Goal: Task Accomplishment & Management: Manage account settings

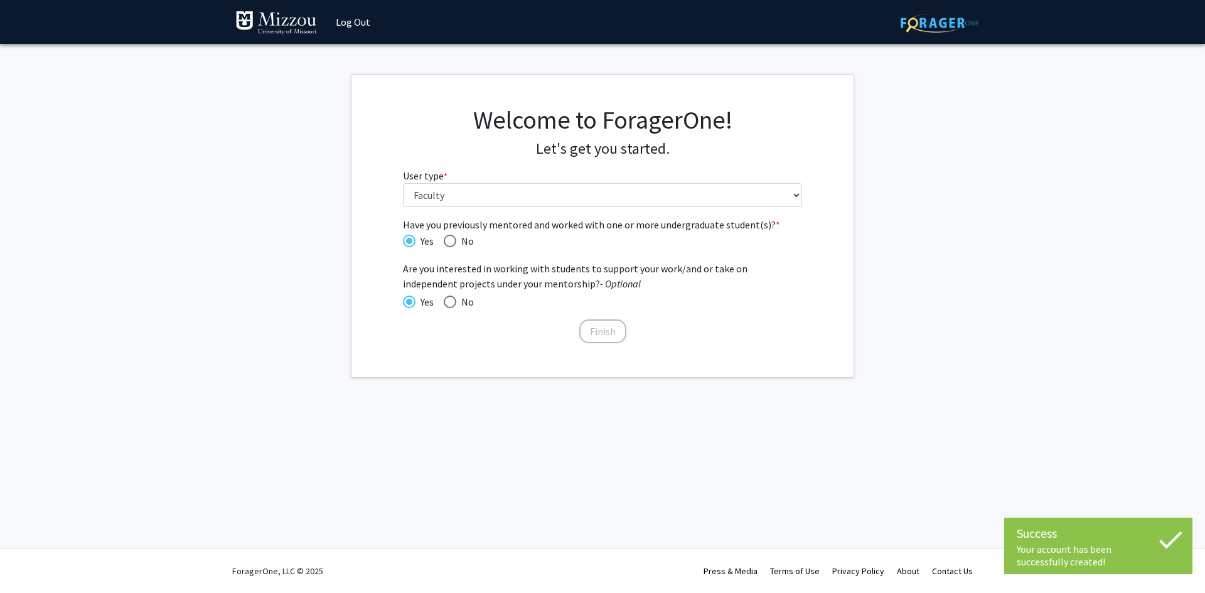
select select "5: faculty"
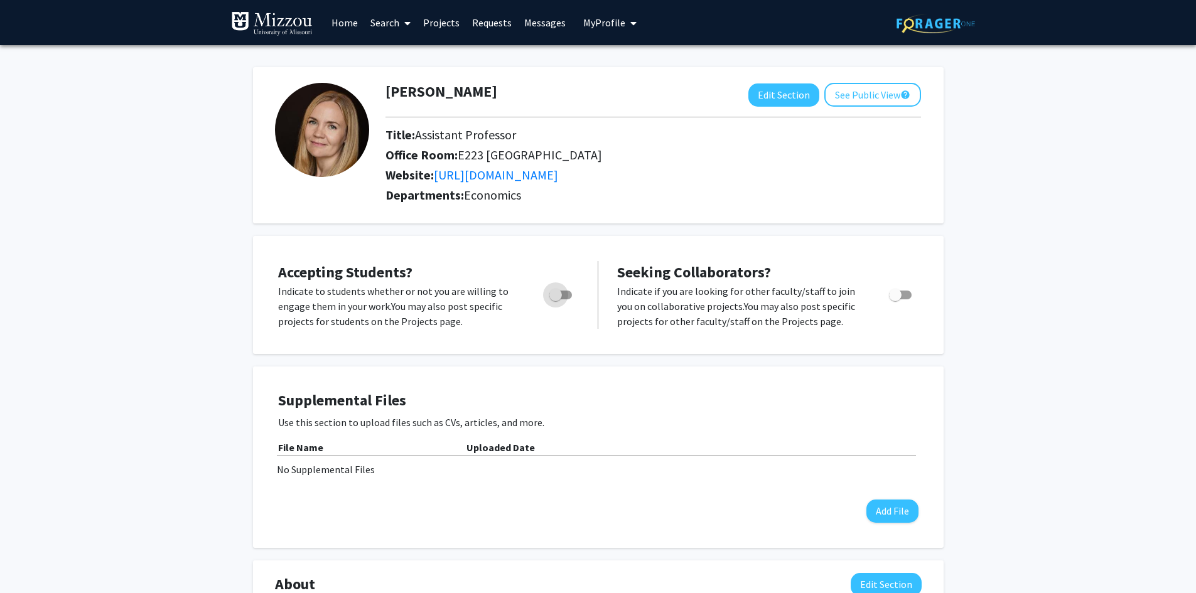
click at [568, 295] on span "Toggle" at bounding box center [560, 295] width 23 height 9
click at [556, 299] on input "Would you like to permit student requests?" at bounding box center [555, 299] width 1 height 1
checkbox input "true"
click at [907, 293] on span "Toggle" at bounding box center [900, 295] width 23 height 9
click at [895, 299] on input "Toggle" at bounding box center [895, 299] width 1 height 1
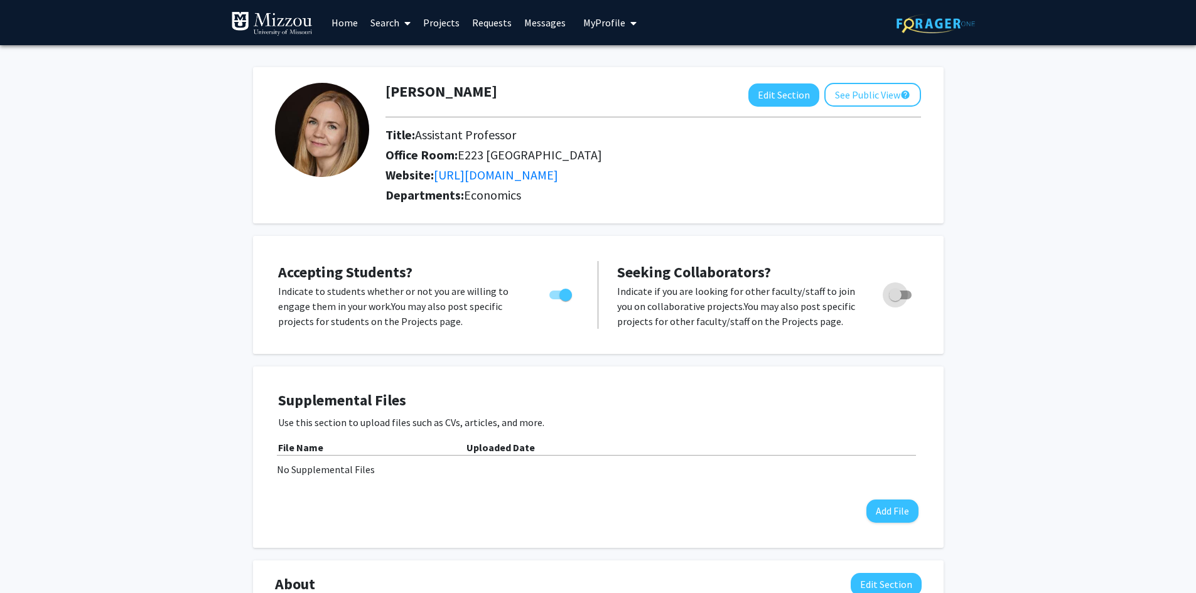
checkbox input "true"
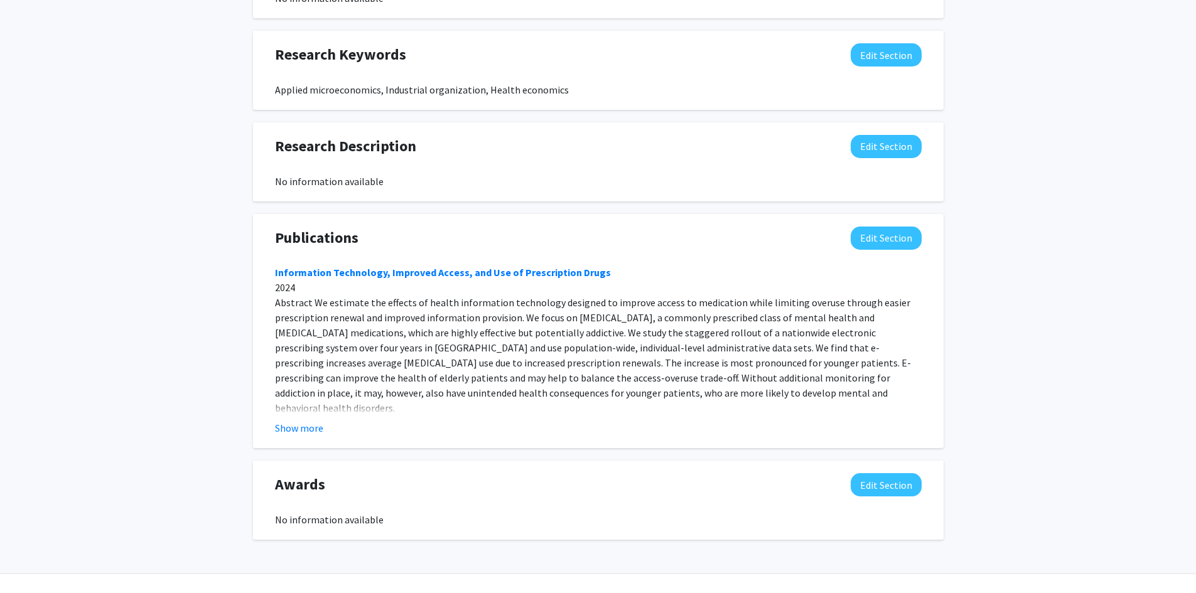
scroll to position [628, 0]
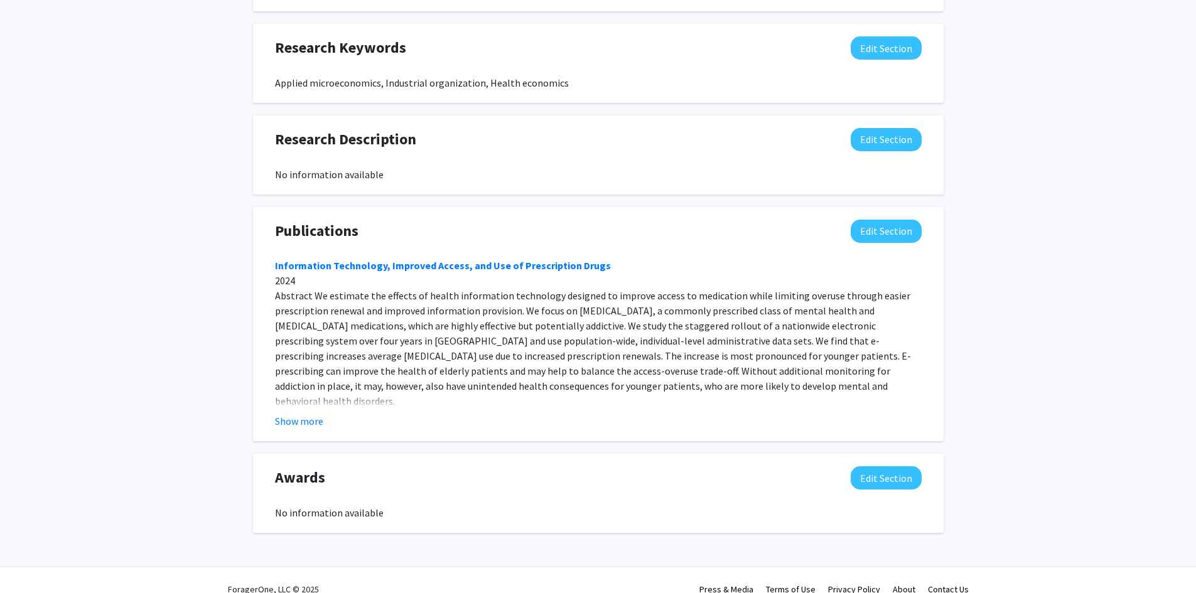
click at [305, 423] on button "Show more" at bounding box center [299, 421] width 48 height 15
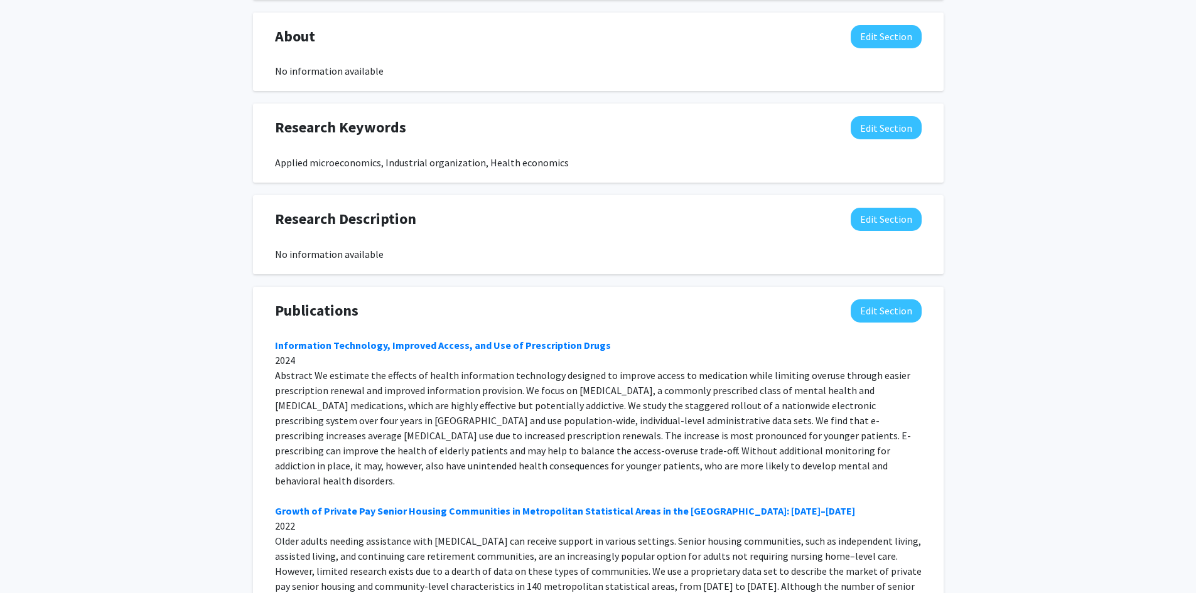
scroll to position [405, 0]
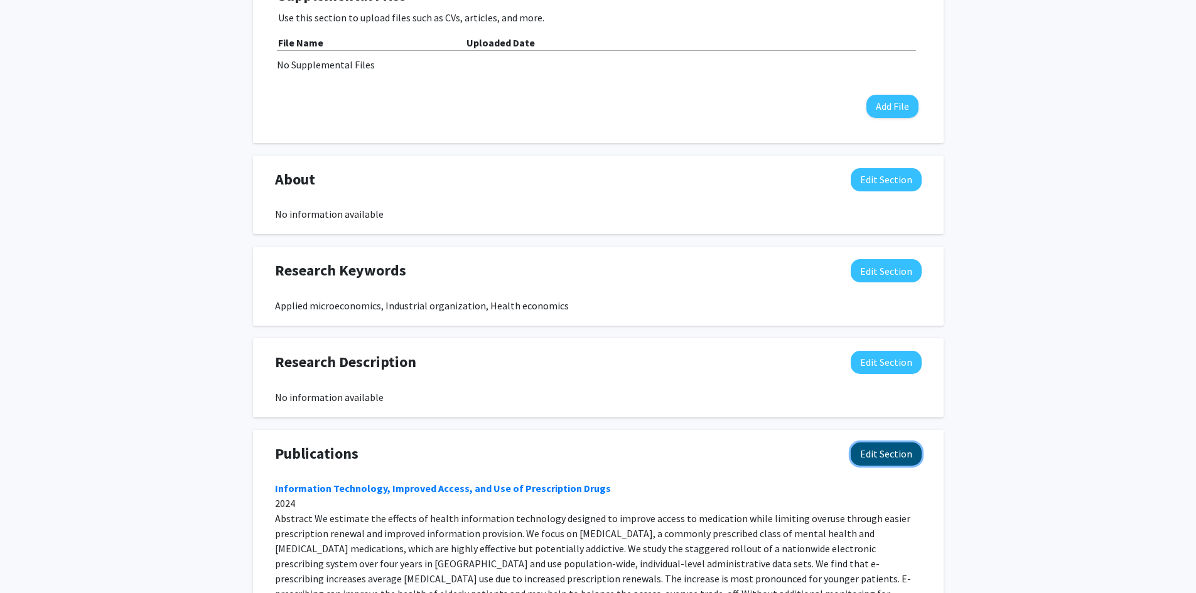
click at [883, 455] on button "Edit Section" at bounding box center [886, 454] width 71 height 23
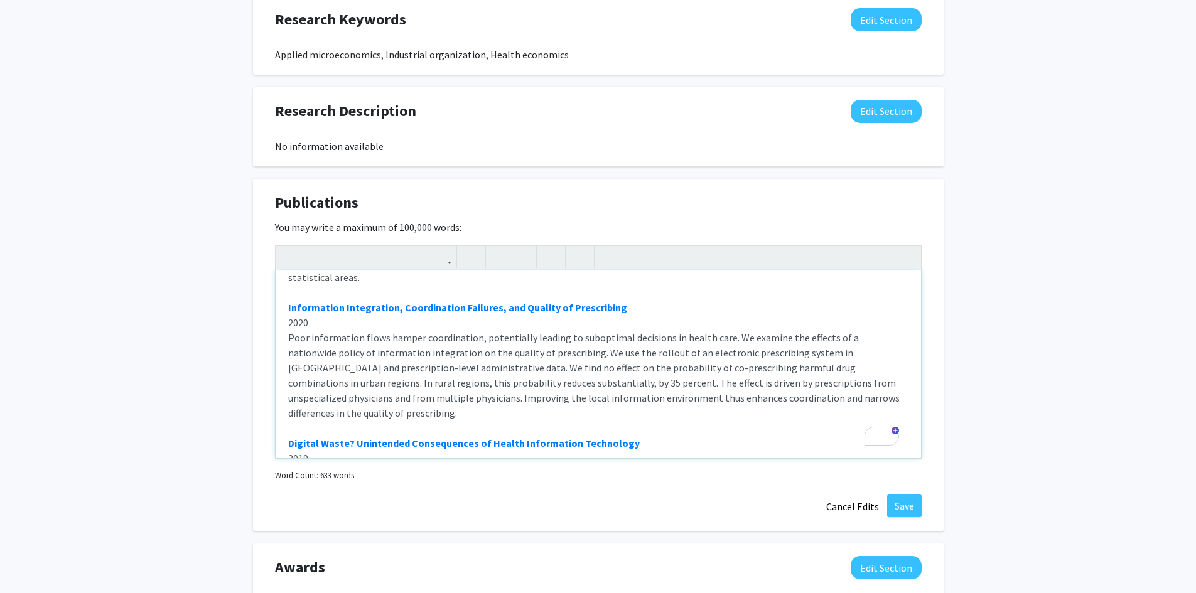
scroll to position [355, 0]
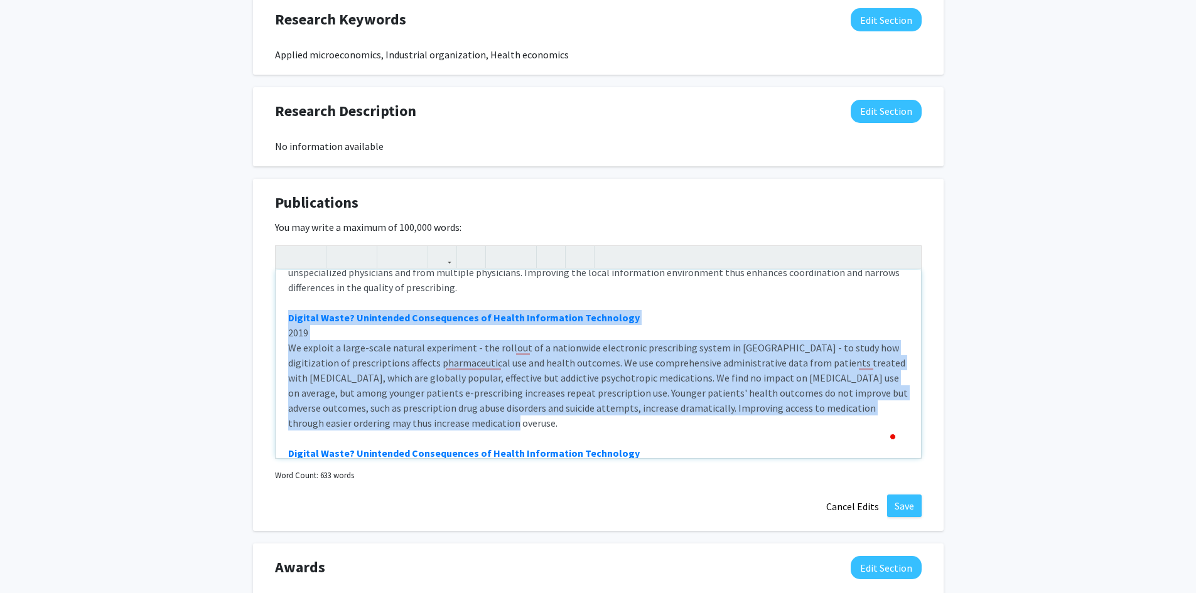
drag, startPoint x: 481, startPoint y: 387, endPoint x: 279, endPoint y: 285, distance: 226.3
click at [279, 285] on div "Publications Edit Section You may write a maximum of 100,000 words: Information…" at bounding box center [598, 355] width 691 height 353
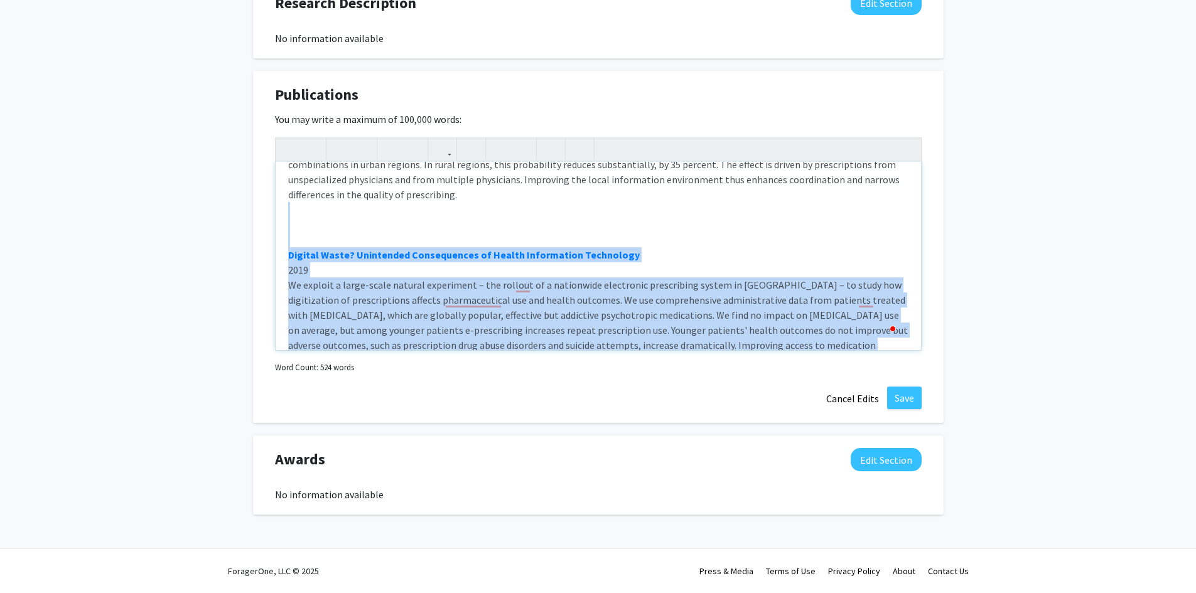
click at [531, 333] on div "Information Technology, Improved Access, and Use of Prescription Drugs 2024 Gro…" at bounding box center [598, 256] width 645 height 188
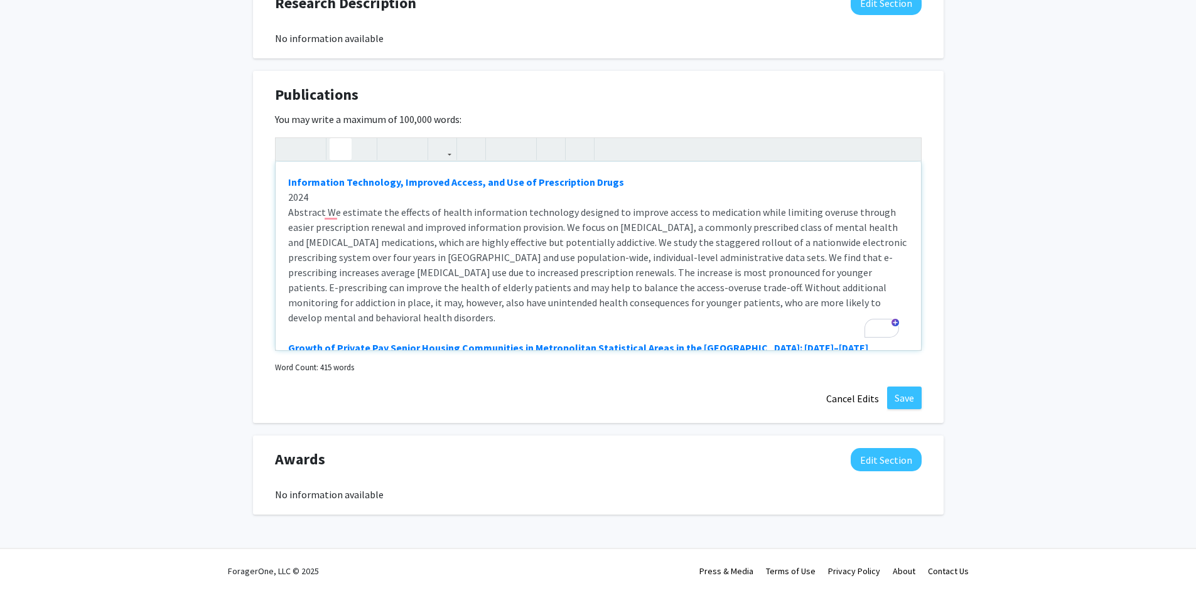
click at [323, 213] on div "Information Technology, Improved Access, and Use of Prescription Drugs 2024 Gro…" at bounding box center [598, 256] width 645 height 188
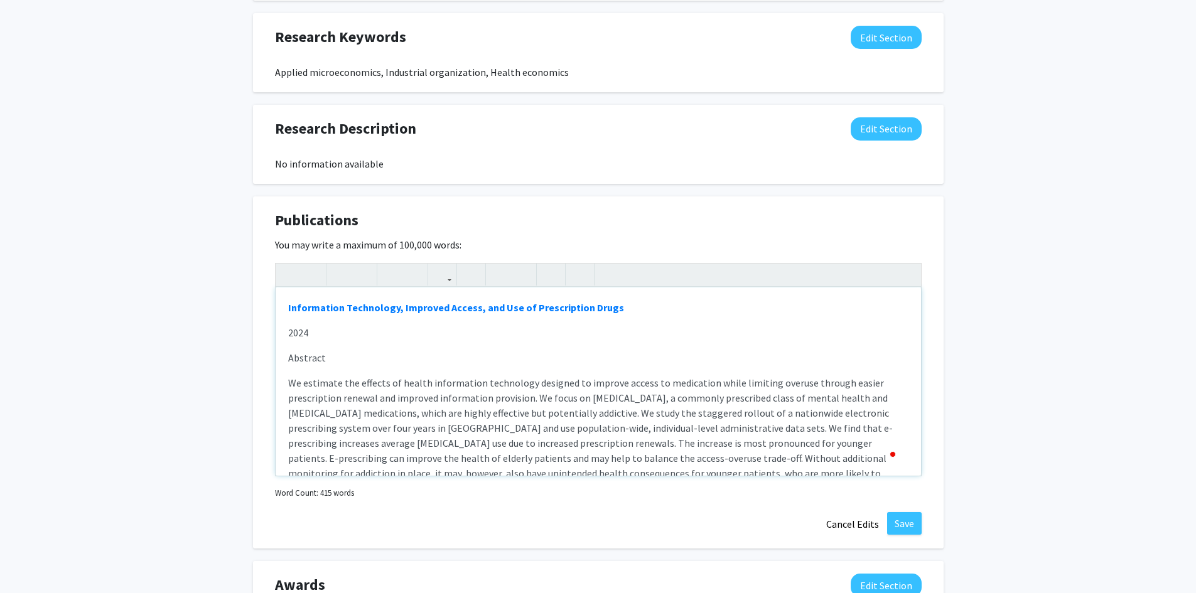
click at [679, 312] on p "Information Technology, Improved Access, and Use of Prescription Drugs" at bounding box center [598, 307] width 620 height 15
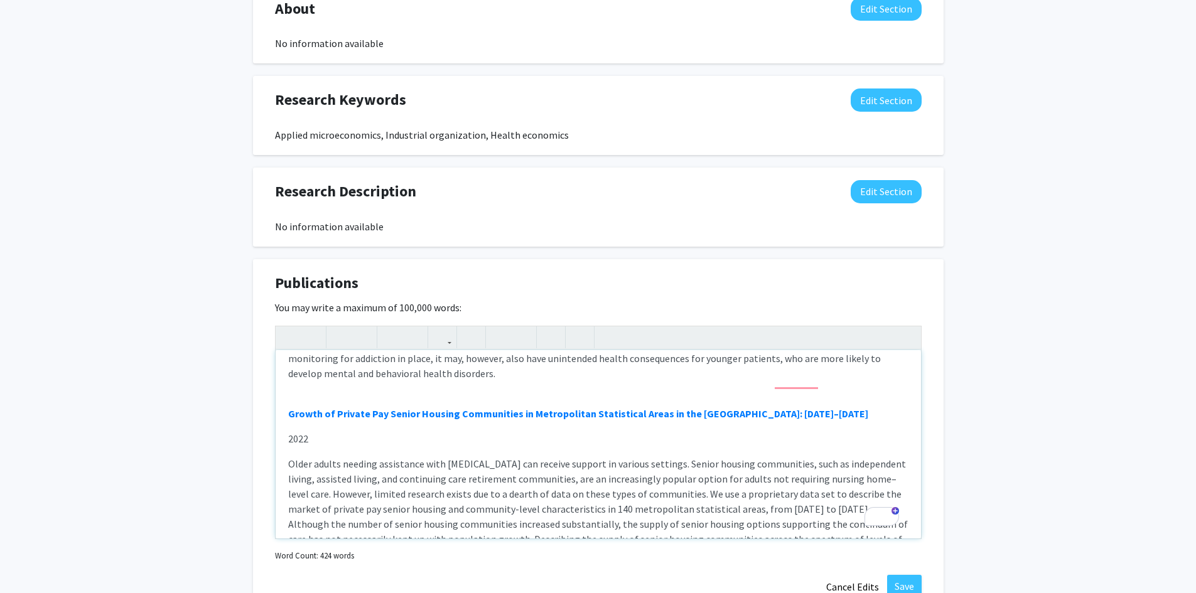
scroll to position [178, 0]
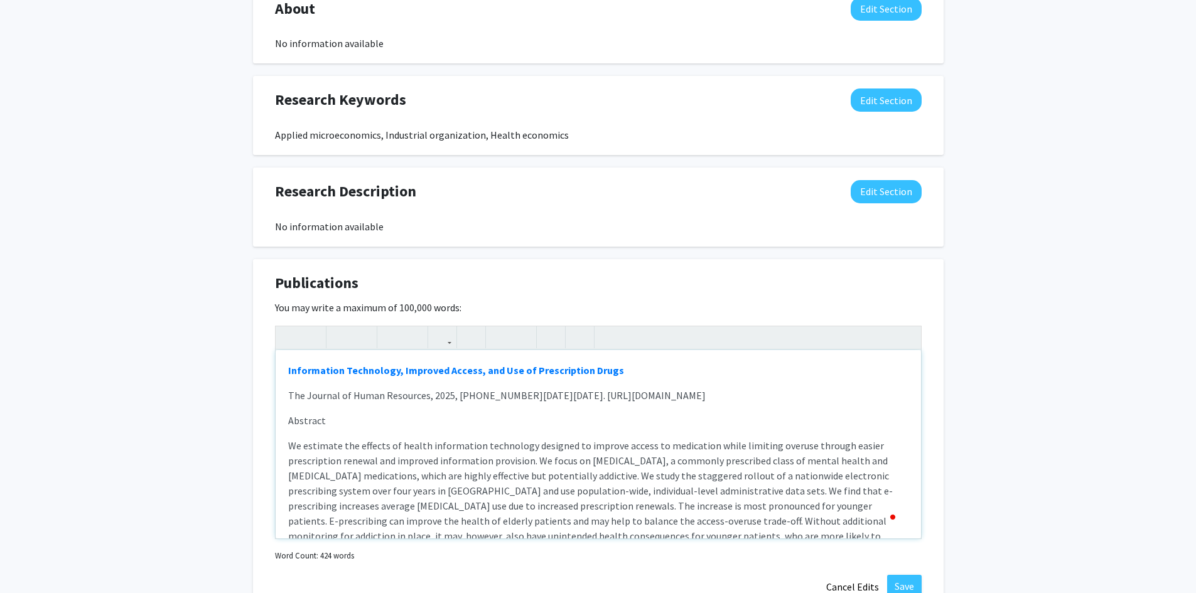
click at [286, 395] on div "Information Technology, Improved Access, and Use of Prescription Drugs The Jour…" at bounding box center [598, 444] width 645 height 188
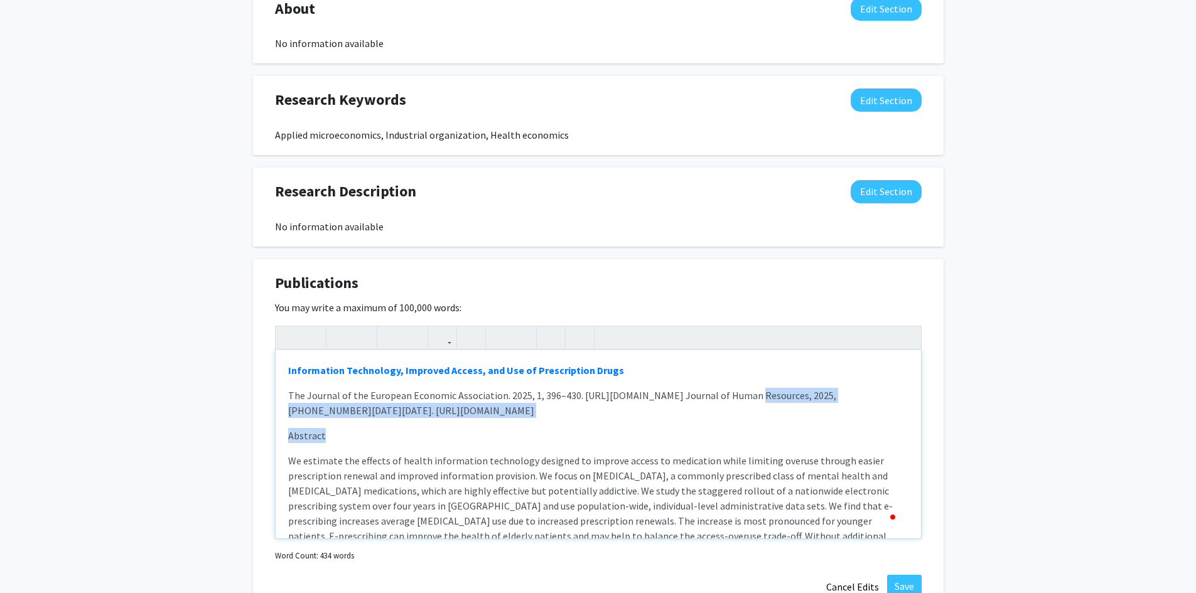
click at [745, 428] on p "Abstract" at bounding box center [598, 435] width 620 height 15
click at [744, 423] on div "Information Technology, Improved Access, and Use of Prescription Drugs The Jour…" at bounding box center [598, 444] width 645 height 188
click at [748, 418] on p "The Journal of the European Economic Association. 2025, 1, 396–430. [URL][DOMAI…" at bounding box center [598, 403] width 620 height 30
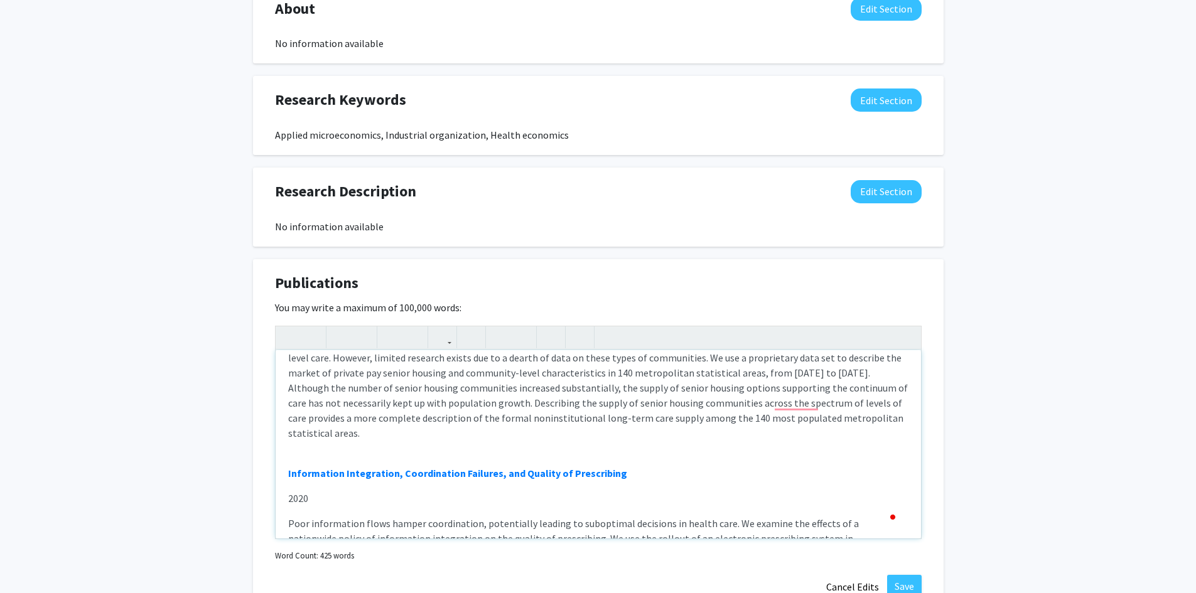
click at [331, 491] on p "2020" at bounding box center [598, 498] width 620 height 15
click at [678, 466] on p "Information Integration, Coordination Failures, and Quality of Prescribing" at bounding box center [598, 473] width 620 height 15
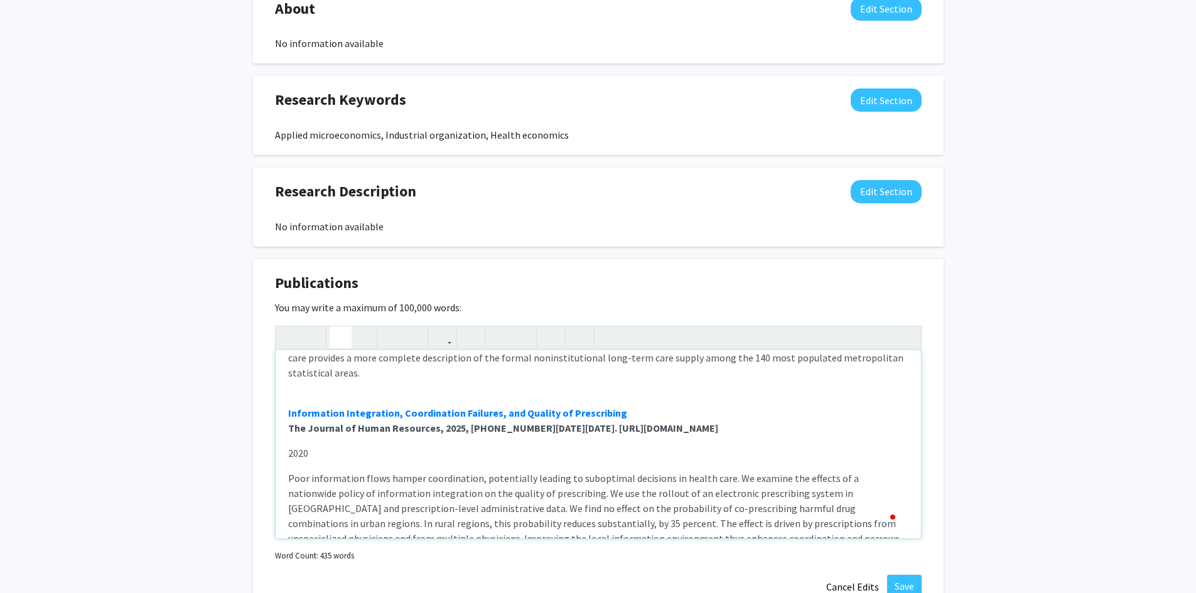
drag, startPoint x: 757, startPoint y: 408, endPoint x: 161, endPoint y: 415, distance: 595.8
click at [161, 415] on div "[PERSON_NAME] Edit Section See Public View help Title: Assistant Professor Offi…" at bounding box center [598, 106] width 1196 height 1274
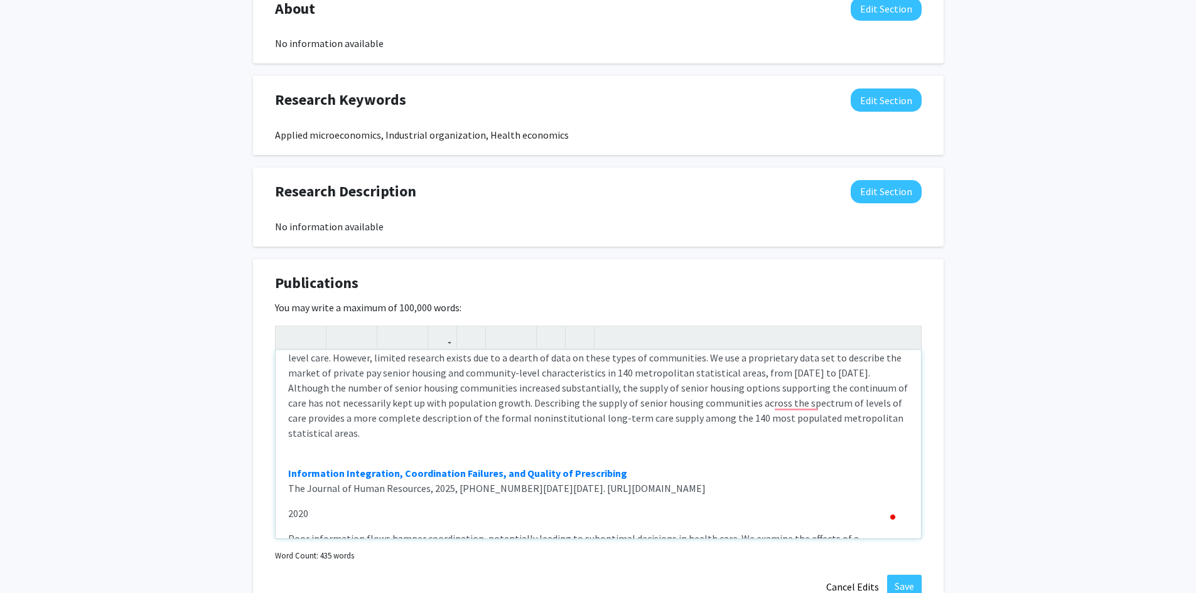
click at [598, 506] on p "2020" at bounding box center [598, 513] width 620 height 15
drag, startPoint x: 414, startPoint y: 506, endPoint x: 201, endPoint y: 504, distance: 212.8
click at [201, 504] on div "[PERSON_NAME] Edit Section See Public View help Title: Assistant Professor Offi…" at bounding box center [598, 106] width 1196 height 1274
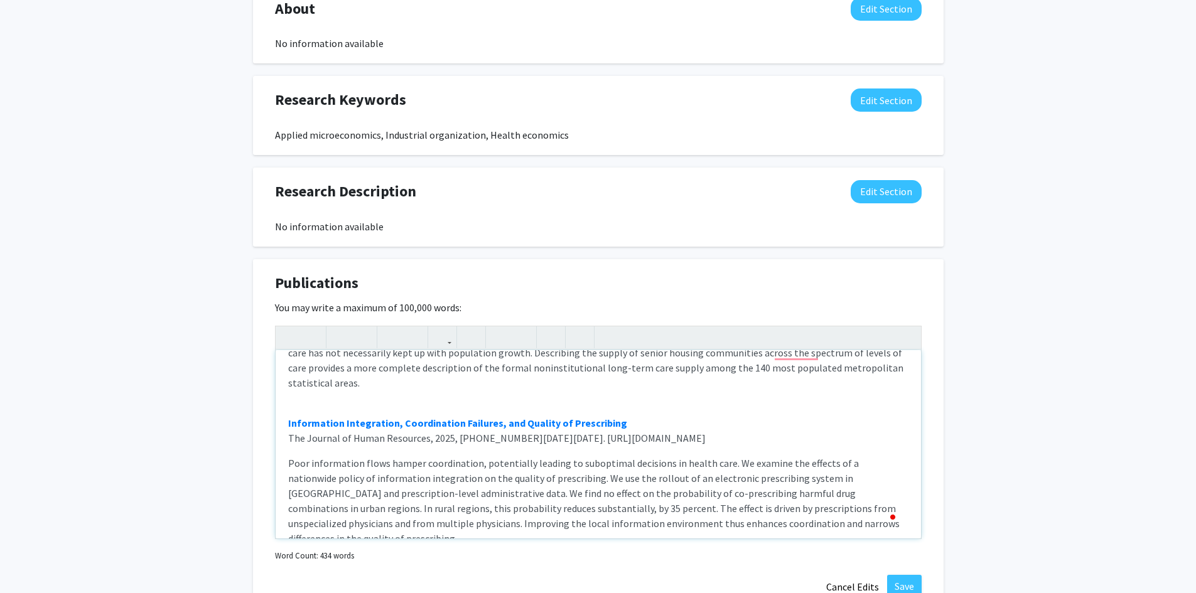
click at [855, 515] on p "Poor information flows hamper coordination, potentially leading to suboptimal d…" at bounding box center [598, 501] width 620 height 90
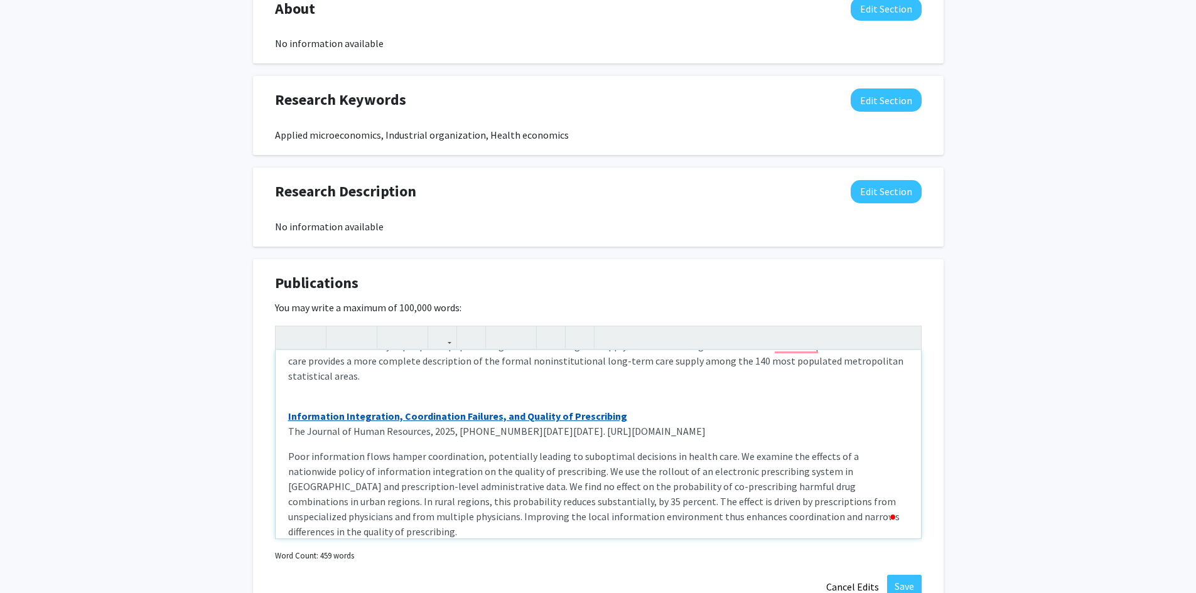
drag, startPoint x: 353, startPoint y: 406, endPoint x: 331, endPoint y: 399, distance: 23.0
click at [331, 410] on link "Information Integration, Coordination Failures, and Quality of Prescribing" at bounding box center [457, 416] width 339 height 13
click at [357, 410] on link "Information Integration, Coordination Failures, and Quality of Prescribing" at bounding box center [457, 416] width 339 height 13
drag, startPoint x: 584, startPoint y: 397, endPoint x: 671, endPoint y: 410, distance: 88.3
click at [672, 410] on p "Information Integration, Coordination Failures, and Quality of Prescribing The …" at bounding box center [598, 424] width 620 height 30
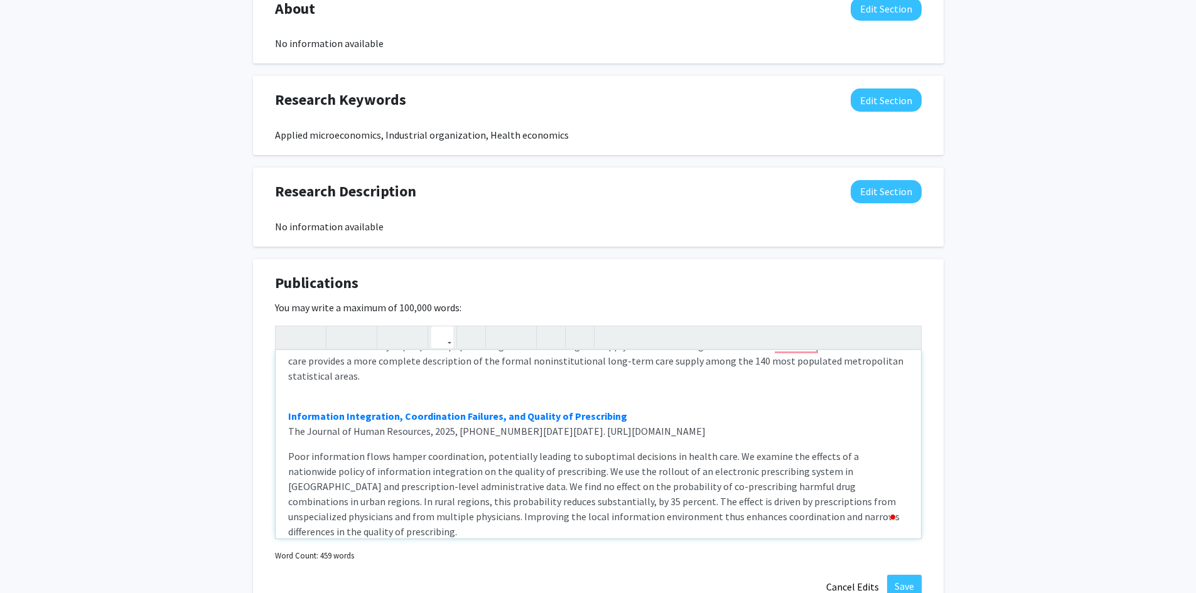
drag, startPoint x: 535, startPoint y: 401, endPoint x: 450, endPoint y: 344, distance: 102.4
click at [450, 344] on button "button" at bounding box center [442, 337] width 22 height 22
type textarea "<l><ipsumd><s amet="conse://adi.eli/62.1421/sedd/eius636" tempor="_incid">Utlab…"
click at [475, 395] on div "Information Technology, Improved Access, and Use of Prescription Drugs The Jour…" at bounding box center [598, 432] width 647 height 213
click at [444, 343] on icon "button" at bounding box center [442, 337] width 11 height 21
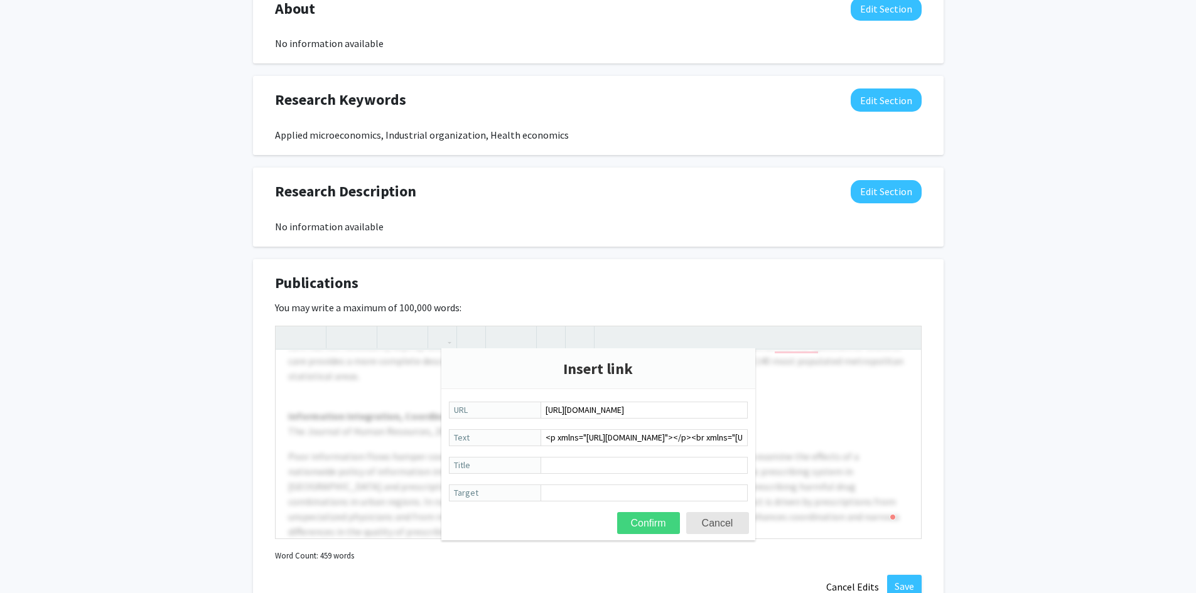
type input "[URL][DOMAIN_NAME]"
click at [645, 526] on button "Confirm" at bounding box center [648, 523] width 63 height 22
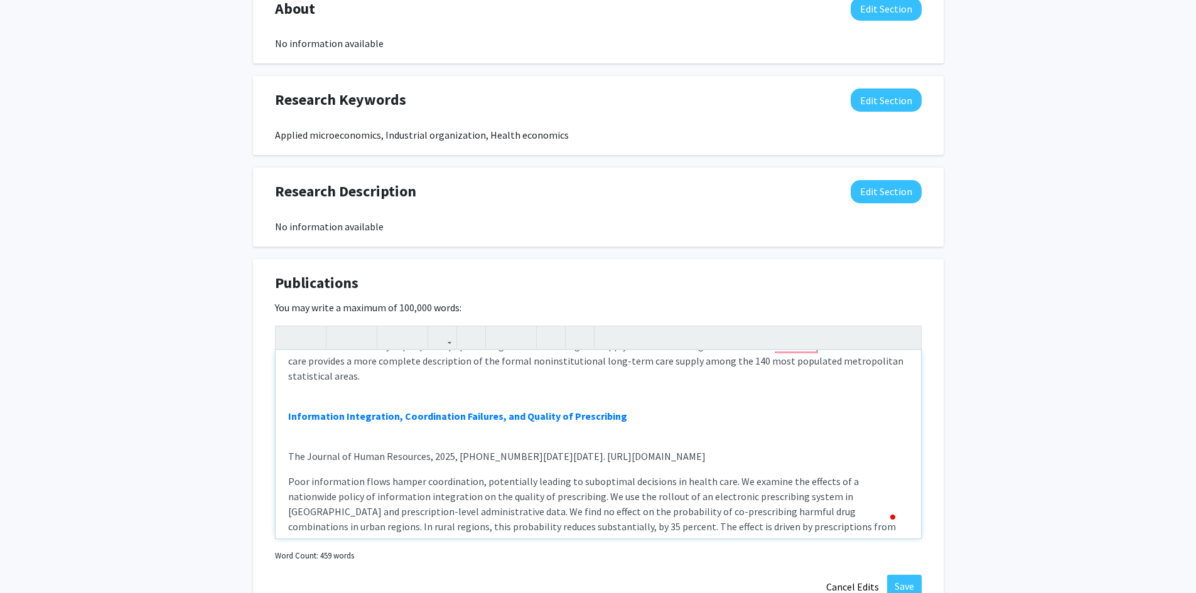
click at [670, 417] on div "Information Technology, Improved Access, and Use of Prescription Drugs The Jour…" at bounding box center [598, 444] width 645 height 188
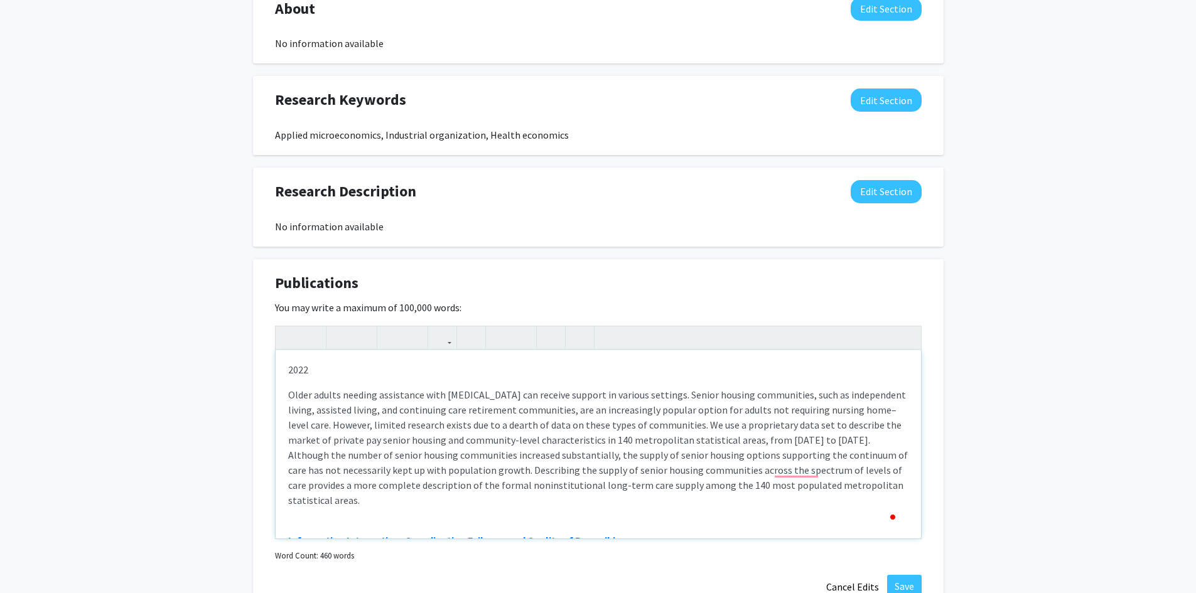
scroll to position [245, 0]
drag, startPoint x: 390, startPoint y: 485, endPoint x: 347, endPoint y: 389, distance: 105.9
click at [274, 386] on div "Publications Edit Section You may write a maximum of 100,000 words: Information…" at bounding box center [598, 435] width 691 height 353
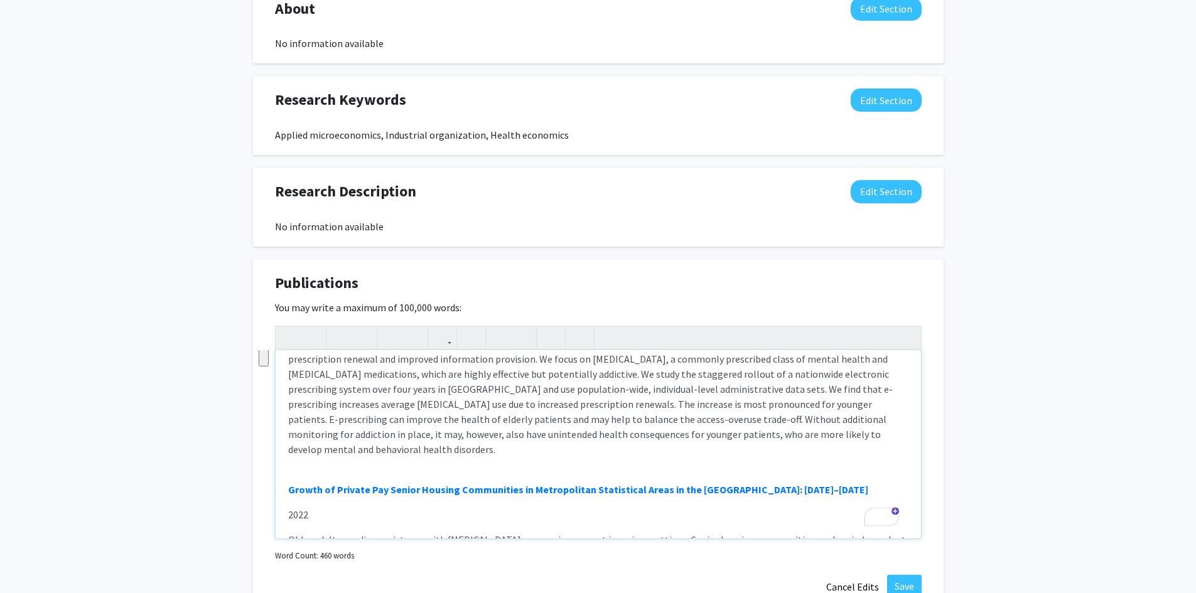
scroll to position [57, 0]
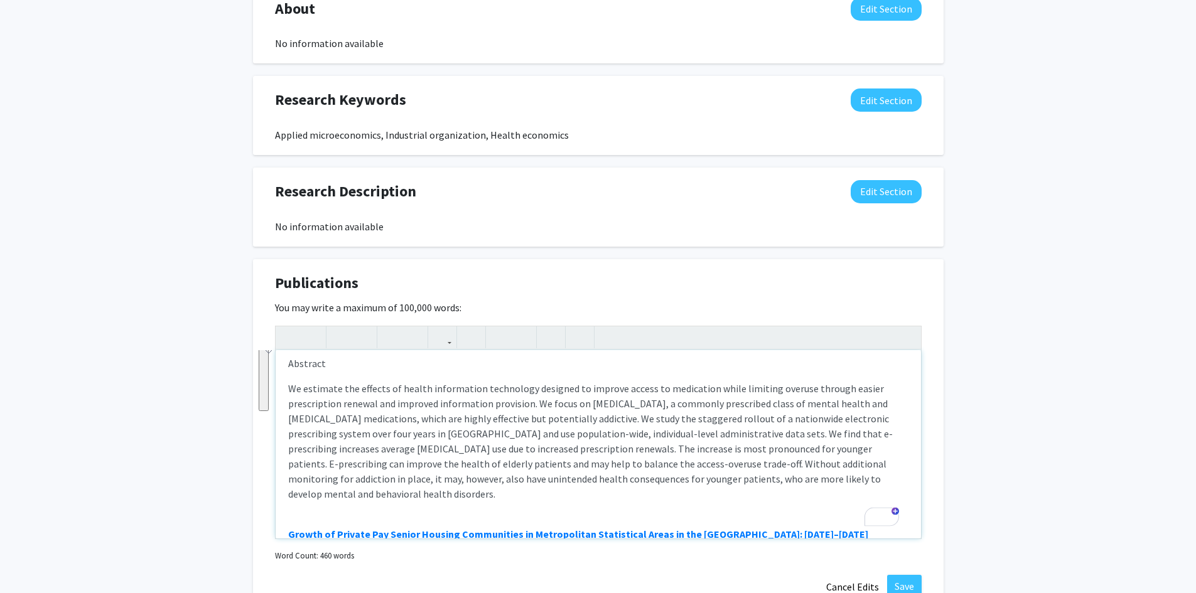
click at [294, 502] on div "Information Technology, Improved Access, and Use of Prescription Drugs The Jour…" at bounding box center [598, 444] width 645 height 188
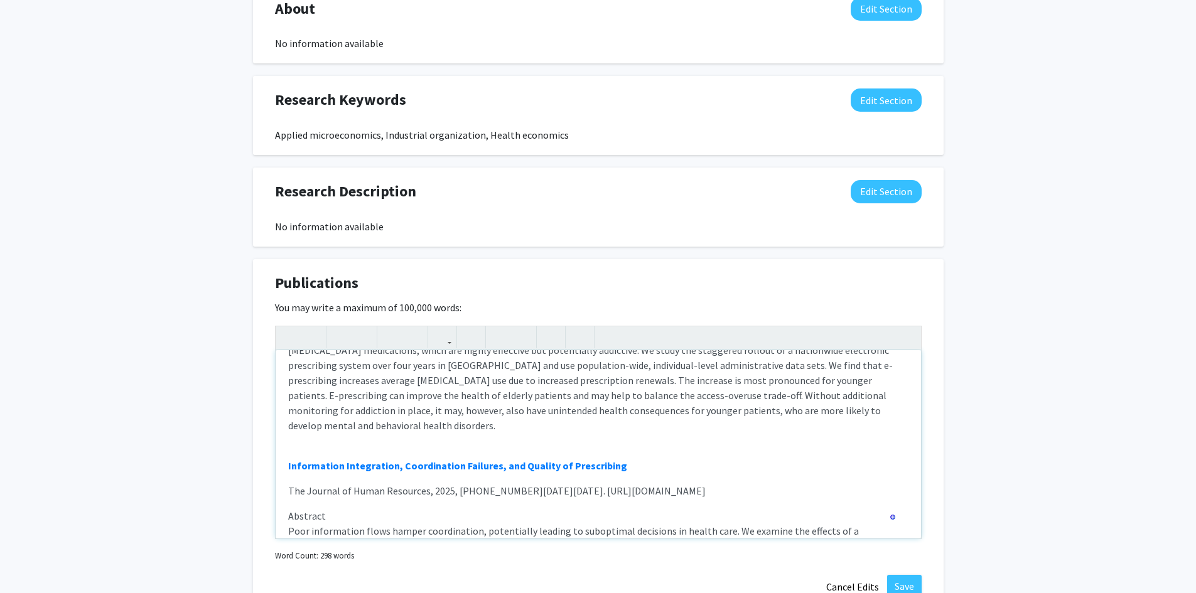
scroll to position [126, 0]
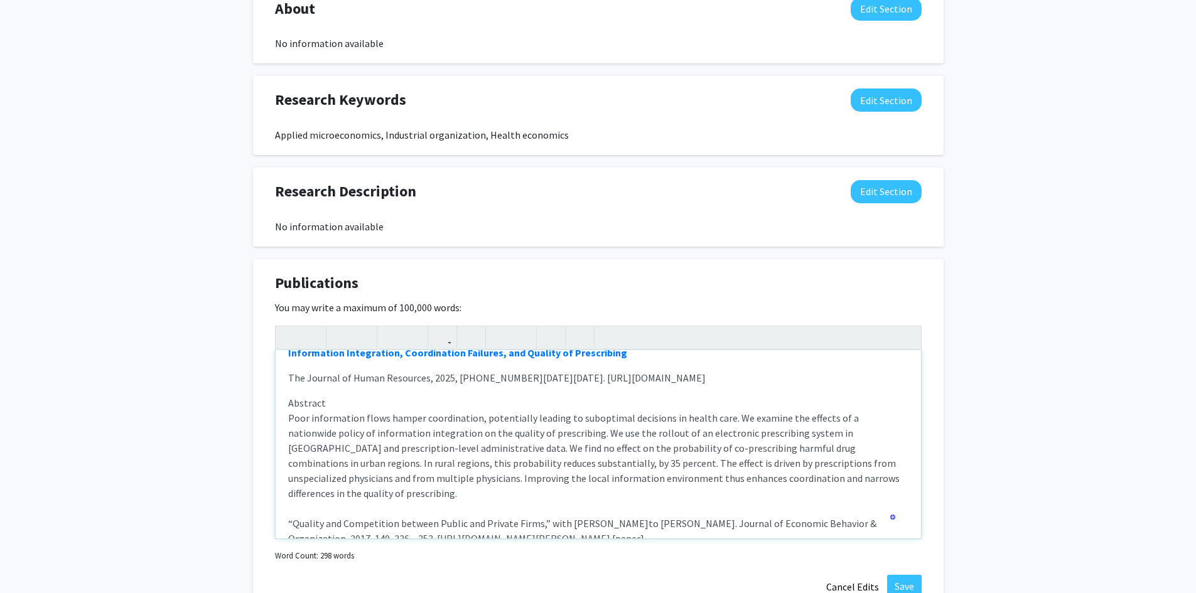
click at [354, 397] on span "Abstract Poor information flows hamper coordination, potentially leading to sub…" at bounding box center [593, 471] width 611 height 148
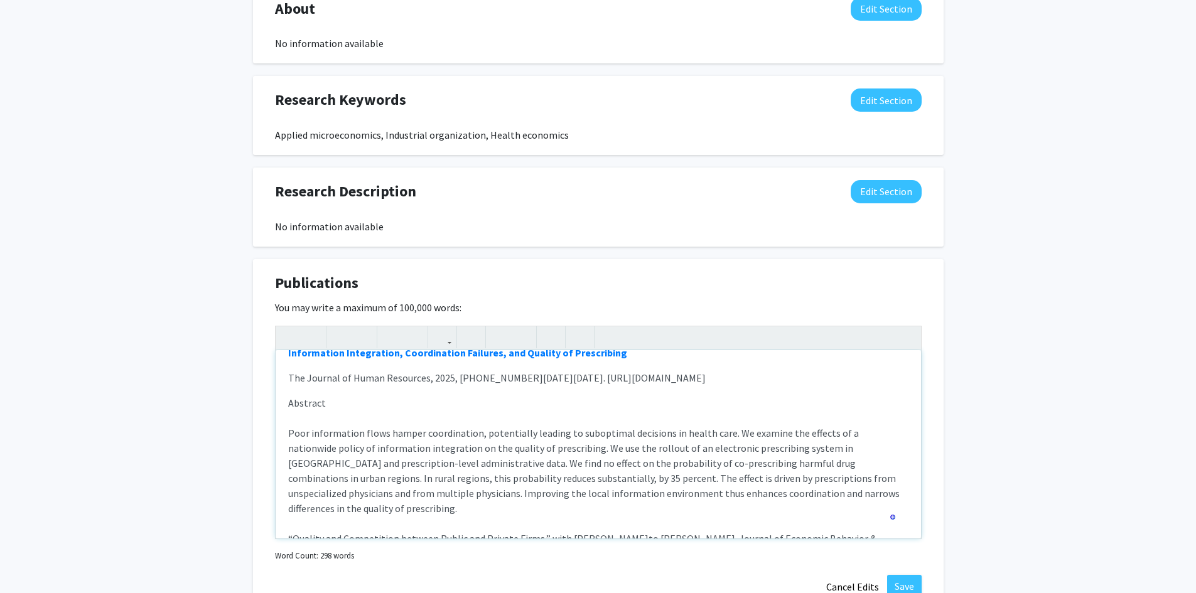
click at [667, 529] on p "Abstract Poor information flows hamper coordination, potentially leading to sub…" at bounding box center [598, 479] width 620 height 166
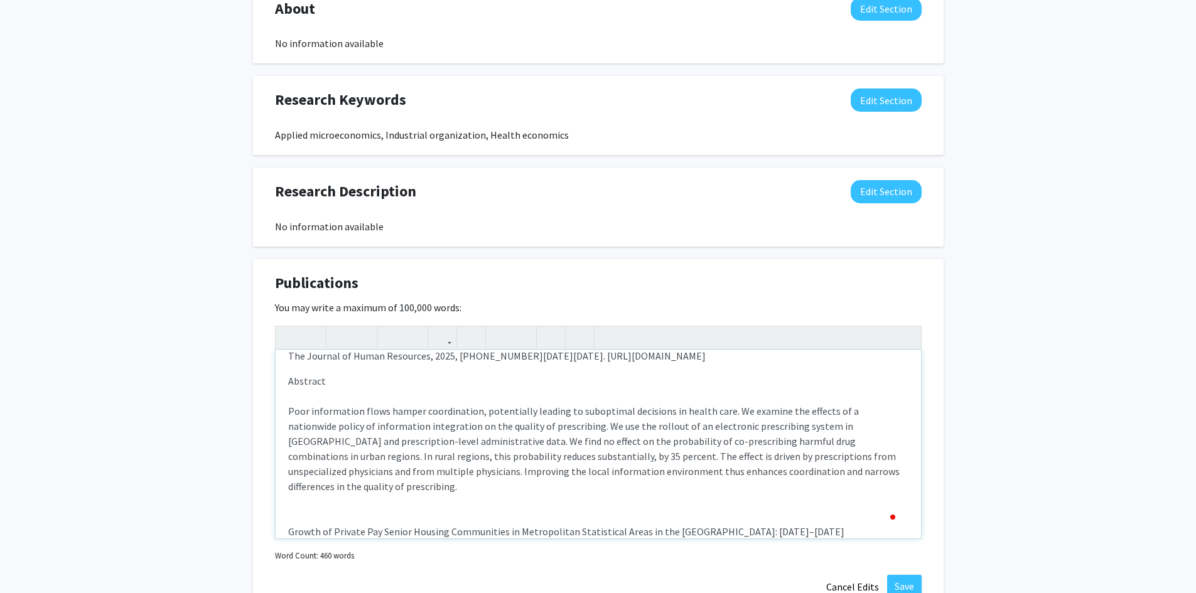
click at [702, 478] on p "Abstract Poor information flows hamper coordination, potentially leading to sub…" at bounding box center [598, 457] width 620 height 166
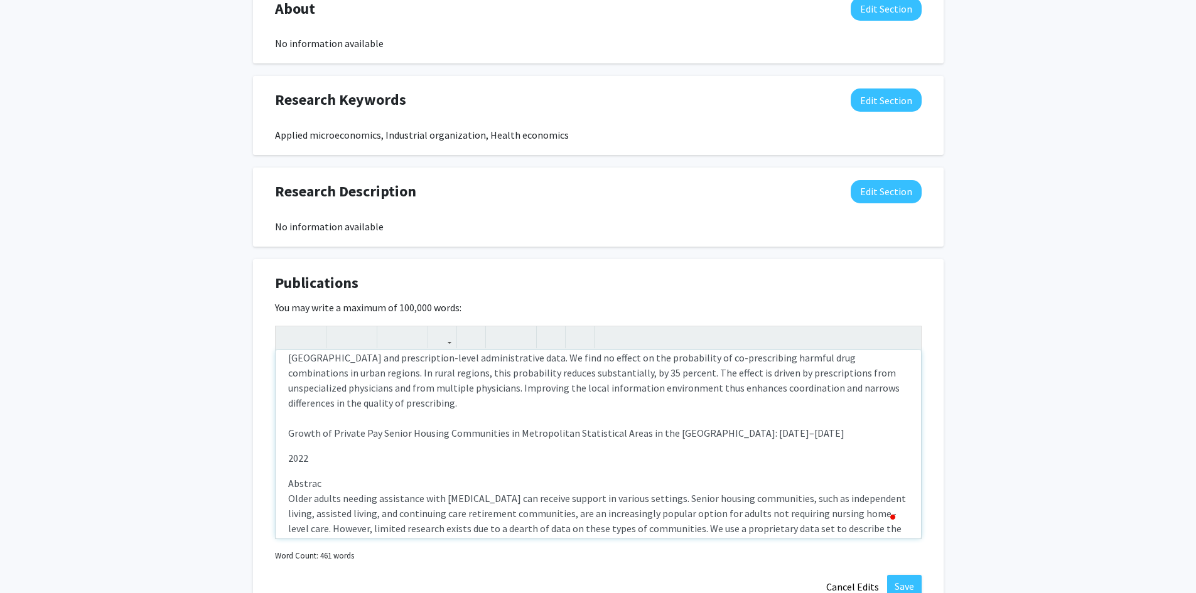
type textarea "<l><ipsumd><s amet="conse://adi.eli/62.1421/sedd/eius636" tempor="_incid">Utlab…"
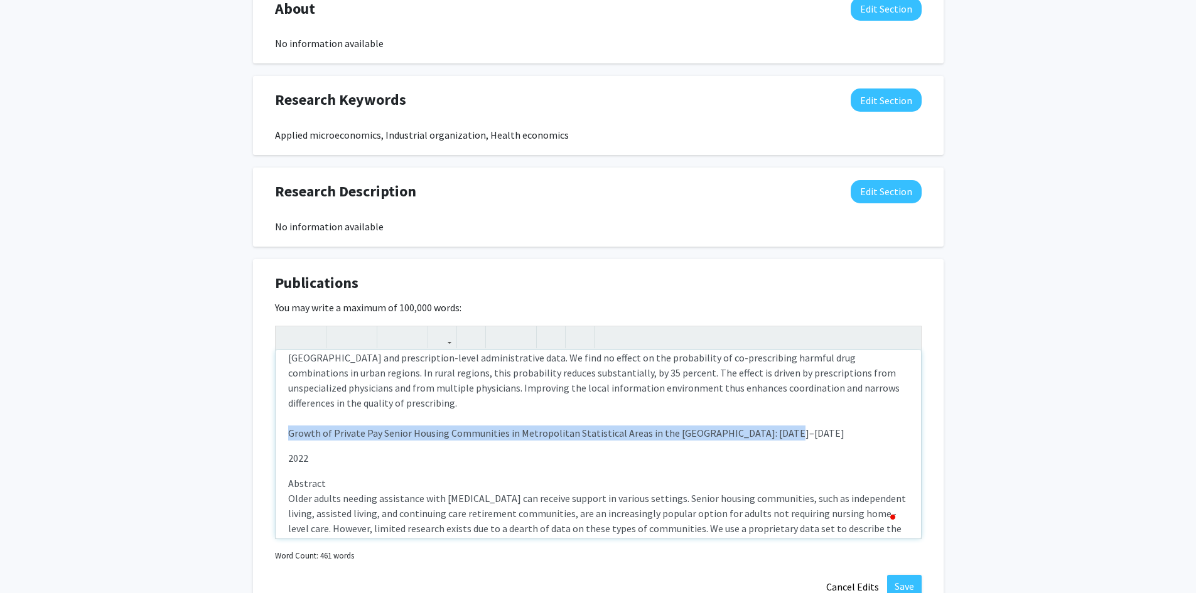
drag, startPoint x: 770, startPoint y: 405, endPoint x: 289, endPoint y: 405, distance: 480.3
click at [289, 405] on p "Abstract Poor information flows hamper coordination, potentially leading to sub…" at bounding box center [598, 365] width 620 height 151
click at [446, 340] on icon "button" at bounding box center [442, 337] width 11 height 21
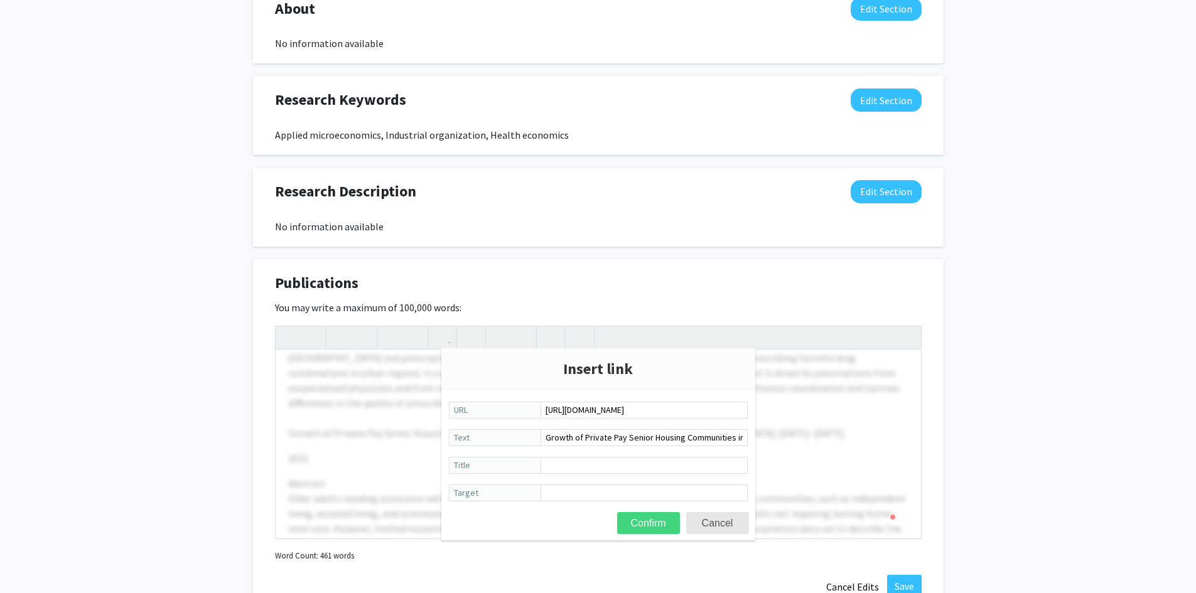
type input "[URL][DOMAIN_NAME]"
click at [645, 518] on button "Confirm" at bounding box center [648, 523] width 63 height 22
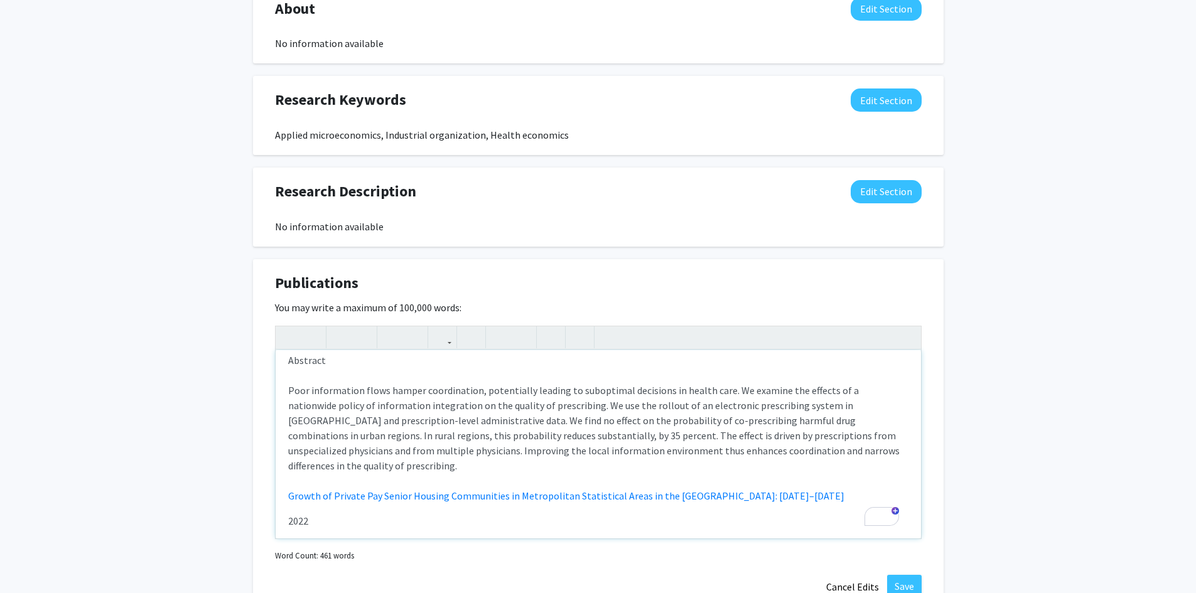
click at [709, 478] on div "Information Technology, Improved Access, and Use of Prescription Drugs The Jour…" at bounding box center [598, 444] width 645 height 188
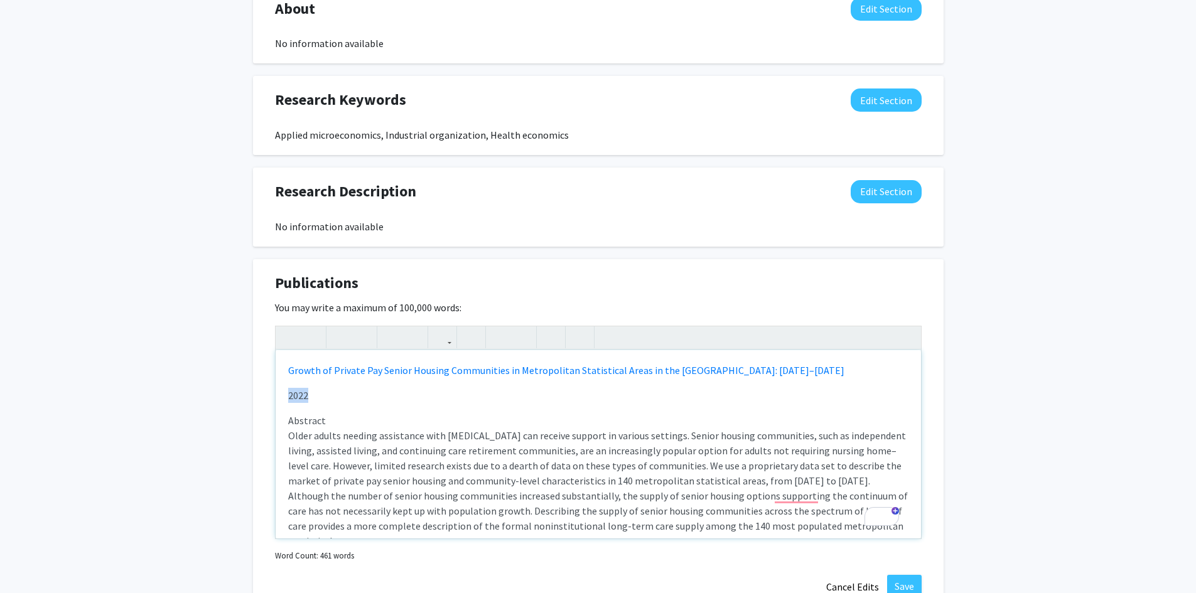
drag, startPoint x: 329, startPoint y: 372, endPoint x: 270, endPoint y: 366, distance: 59.3
click at [270, 366] on div "Publications Edit Section You may write a maximum of 100,000 words: Information…" at bounding box center [598, 435] width 691 height 353
click at [580, 389] on span "Medical Care Research and Review. 2023, 0(0). [URL][DOMAIN_NAME]" at bounding box center [434, 395] width 292 height 13
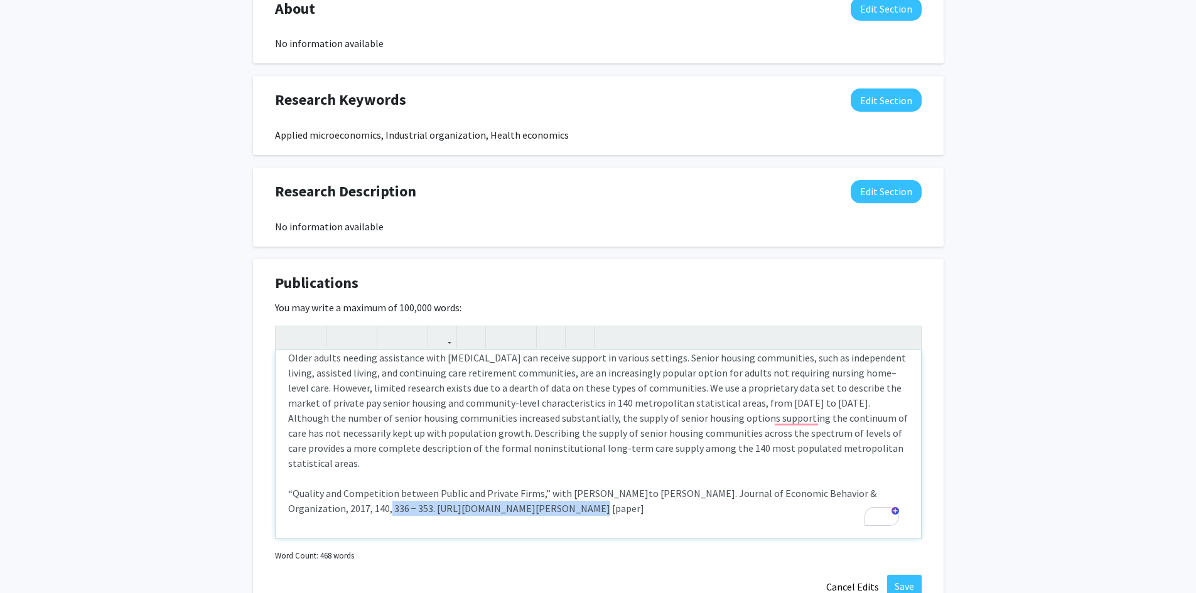
drag, startPoint x: 330, startPoint y: 478, endPoint x: 507, endPoint y: 482, distance: 177.1
click at [507, 482] on span "Abstract Older adults needing assistance with [MEDICAL_DATA] can receive suppor…" at bounding box center [598, 426] width 620 height 178
click at [293, 463] on span "Abstract Older adults needing assistance with [MEDICAL_DATA] can receive suppor…" at bounding box center [598, 426] width 620 height 178
click at [536, 463] on span "Abstract Older adults needing assistance with [MEDICAL_DATA] can receive suppor…" at bounding box center [598, 426] width 620 height 178
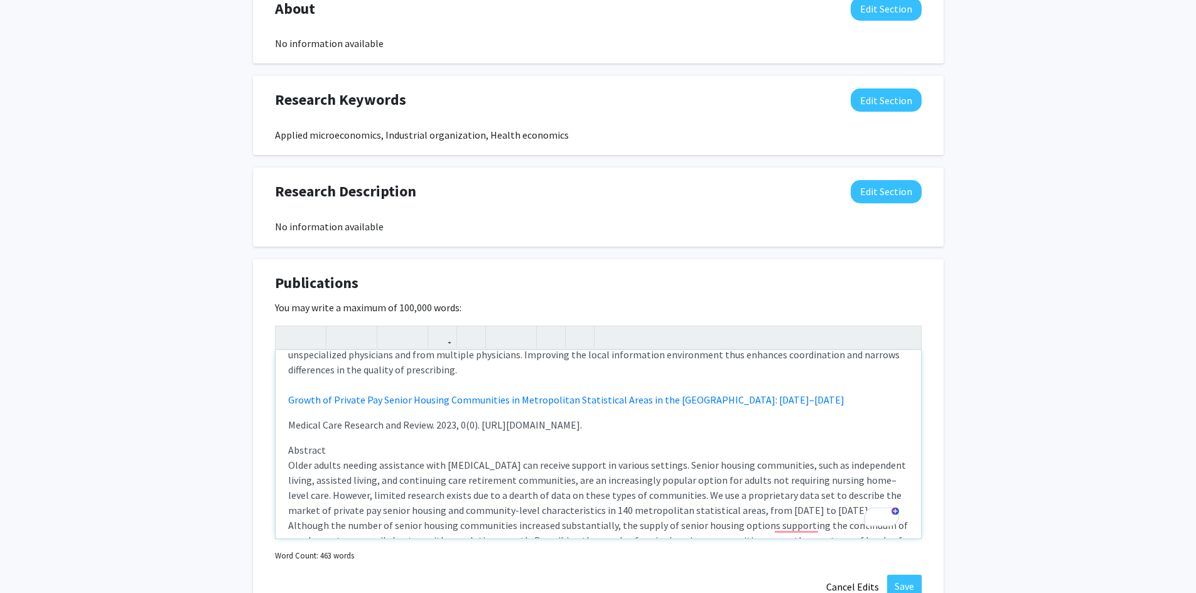
scroll to position [299, 0]
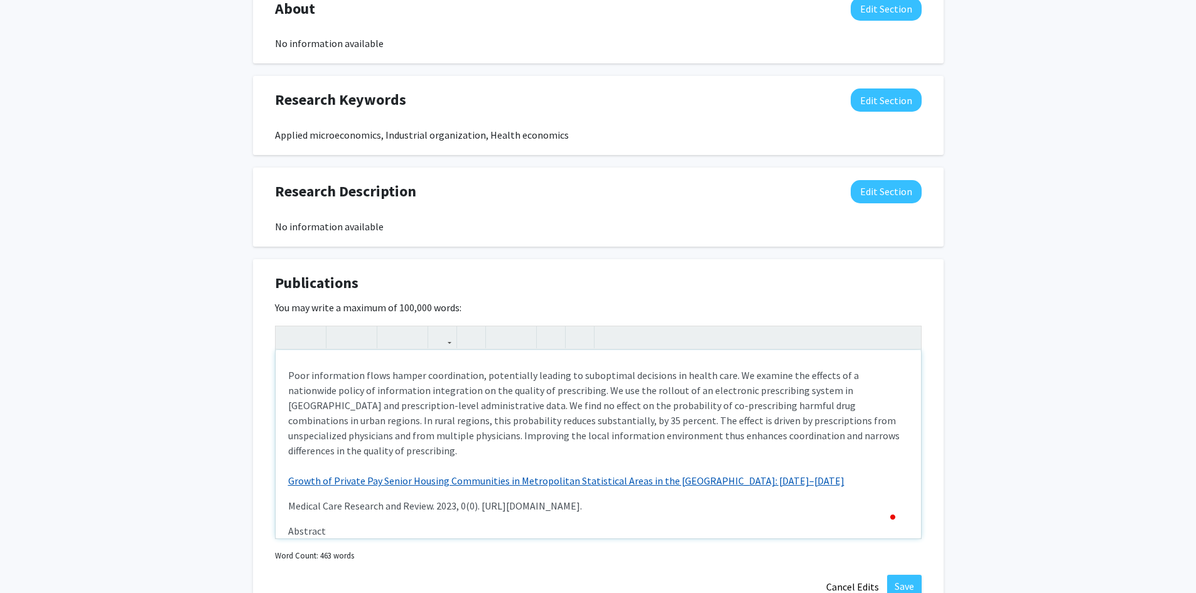
click at [286, 462] on div "Information Technology, Improved Access, and Use of Prescription Drugs The Jour…" at bounding box center [598, 444] width 645 height 188
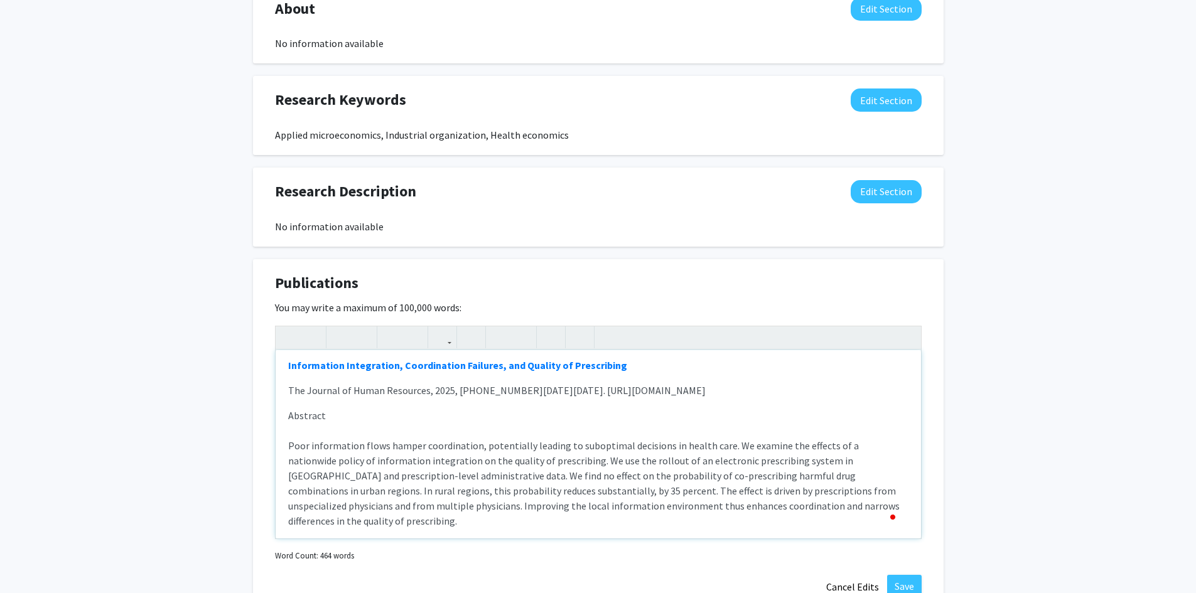
scroll to position [45, 0]
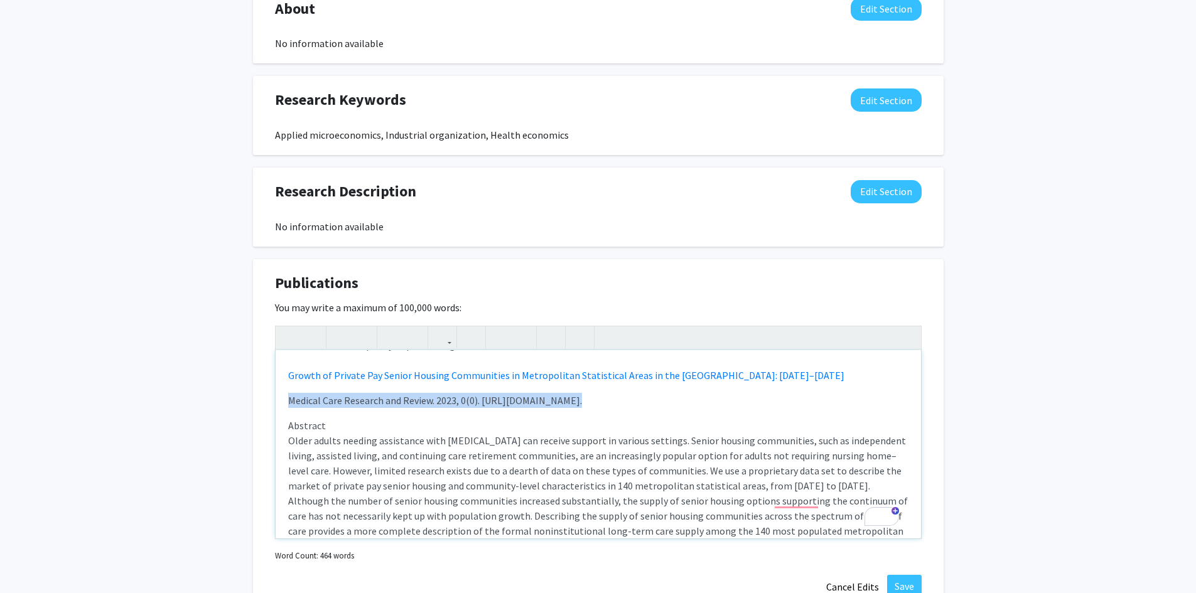
drag, startPoint x: 776, startPoint y: 509, endPoint x: 254, endPoint y: 392, distance: 535.2
click at [254, 392] on div "Publications Edit Section You may write a maximum of 100,000 words: Information…" at bounding box center [598, 435] width 691 height 353
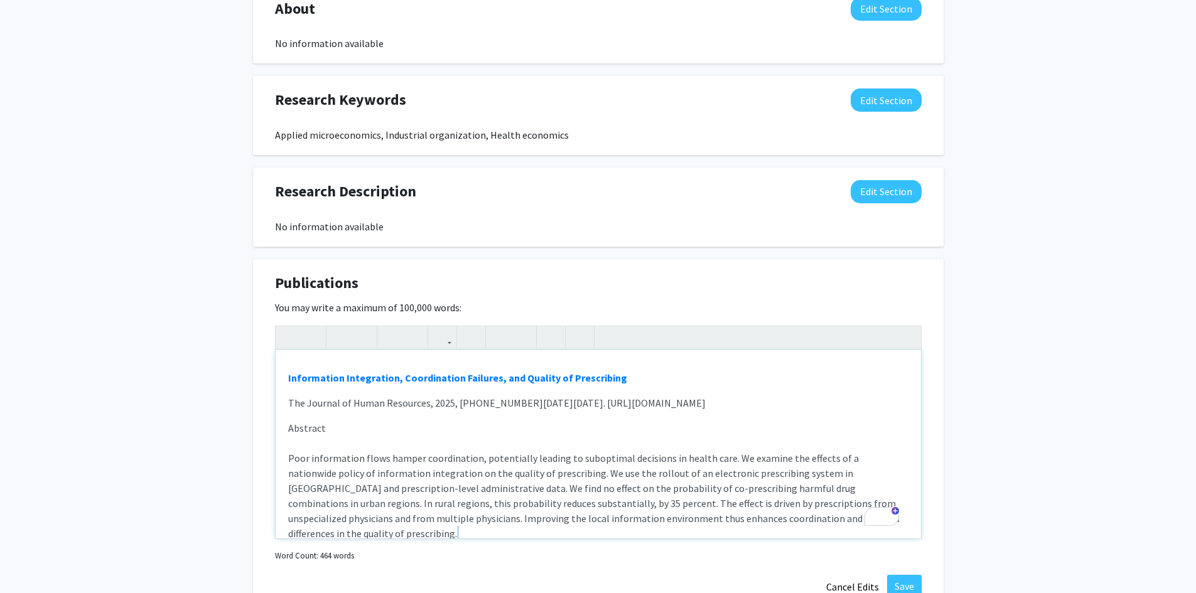
click at [281, 524] on div "Information Technology, Improved Access, and Use of Prescription Drugs The Jour…" at bounding box center [598, 444] width 645 height 188
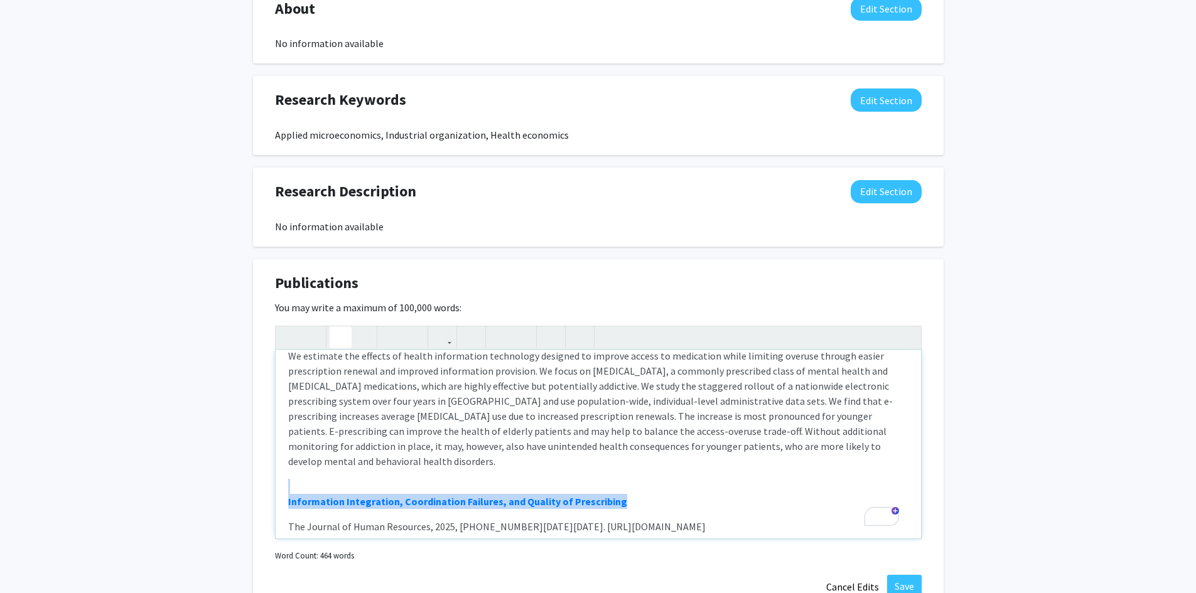
drag, startPoint x: 617, startPoint y: 486, endPoint x: 262, endPoint y: 473, distance: 354.9
click at [262, 473] on div "Publications Edit Section You may write a maximum of 100,000 words: Information…" at bounding box center [598, 435] width 691 height 353
click at [693, 494] on p "Information Integration, Coordination Failures, and Quality of Prescribing" at bounding box center [598, 501] width 620 height 15
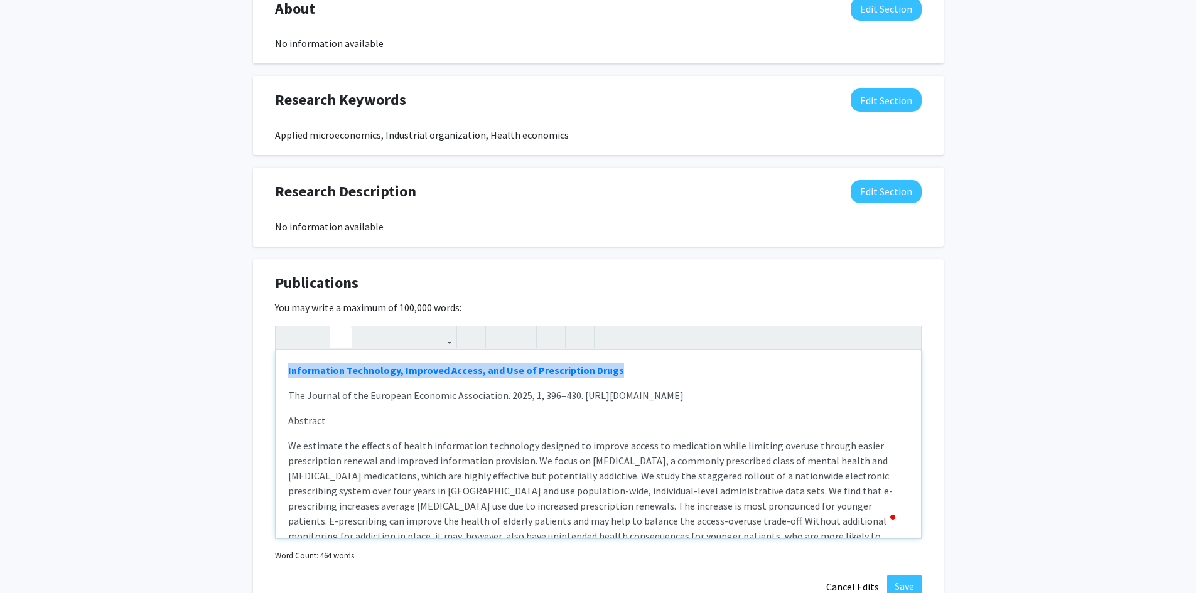
click at [271, 373] on div "Publications Edit Section You may write a maximum of 100,000 words: Information…" at bounding box center [598, 435] width 691 height 353
click at [711, 375] on p "Information Technology, Improved Access, and Use of Prescription Drugs" at bounding box center [598, 370] width 620 height 15
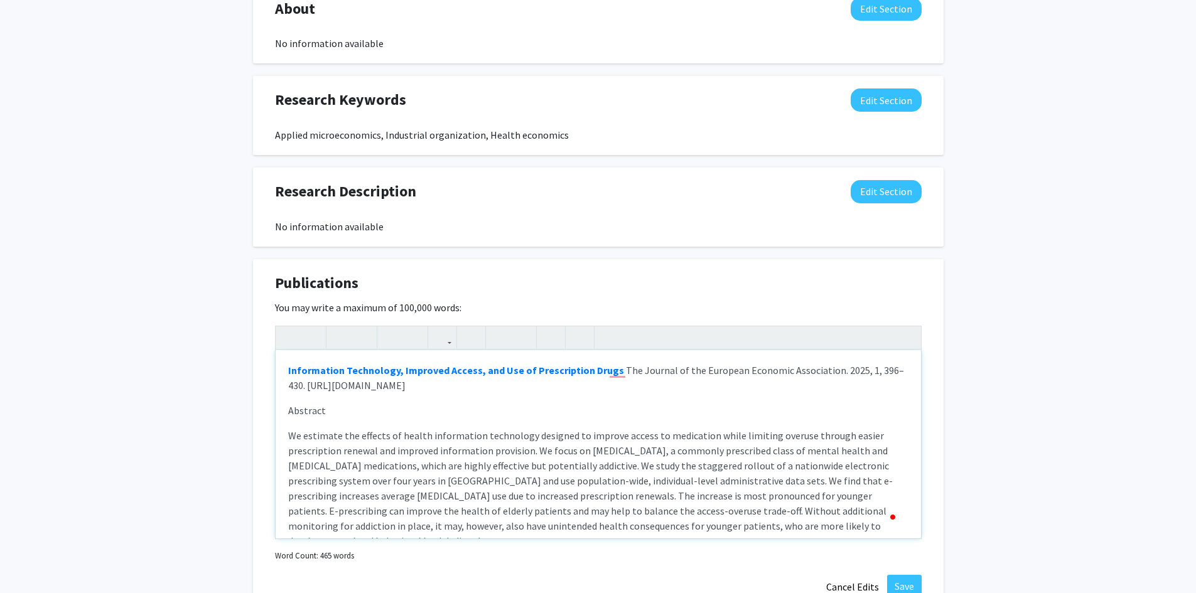
type textarea "<l><i dolo="sitam://con.adi/58.7067/elit/sedd981" eiusmo="_tempo" incid=""><utl…"
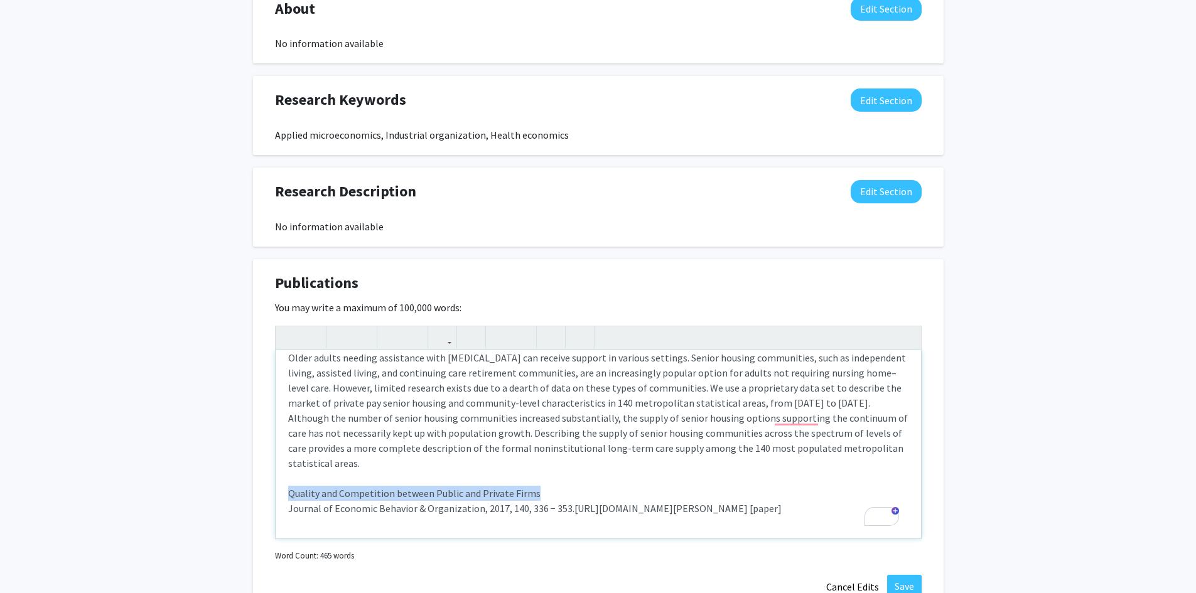
drag, startPoint x: 538, startPoint y: 461, endPoint x: 290, endPoint y: 456, distance: 248.0
click at [290, 456] on p "Abstract Older adults needing assistance with [MEDICAL_DATA] can receive suppor…" at bounding box center [598, 440] width 620 height 211
drag, startPoint x: 399, startPoint y: 464, endPoint x: 372, endPoint y: 293, distance: 172.9
click at [372, 293] on div "Publications Edit Section" at bounding box center [598, 286] width 665 height 29
drag, startPoint x: 399, startPoint y: 463, endPoint x: 333, endPoint y: 400, distance: 91.5
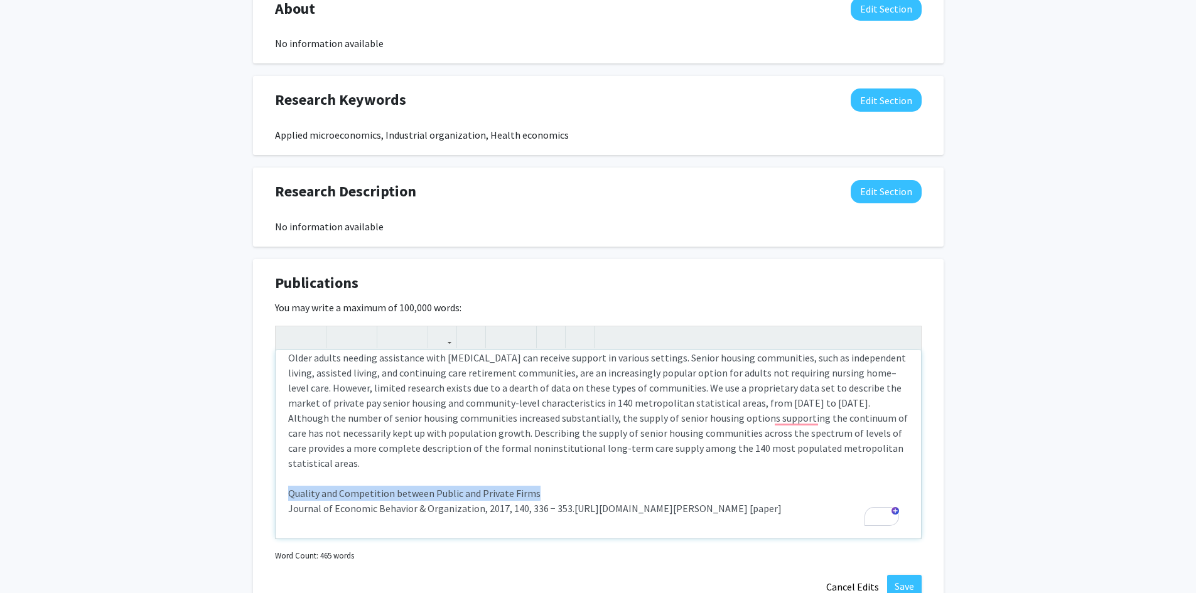
click at [244, 465] on div "[PERSON_NAME] Edit Section See Public View help Title: Assistant Professor Offi…" at bounding box center [598, 106] width 1196 height 1274
click at [448, 340] on button "button" at bounding box center [442, 337] width 22 height 22
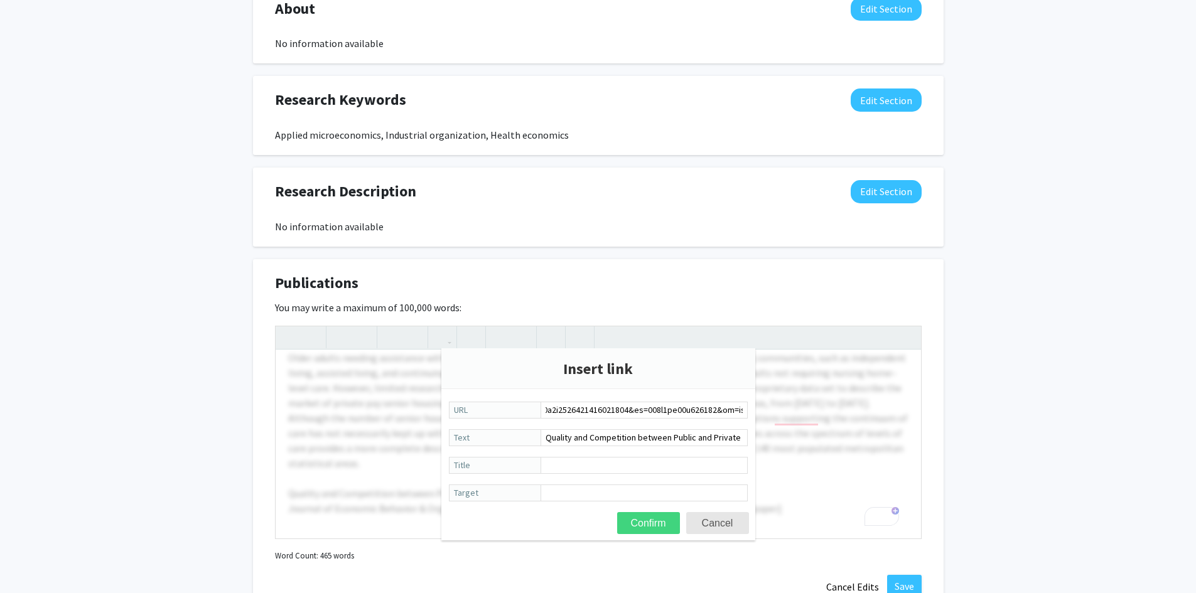
type input "[URL][DOMAIN_NAME][US_VEHICLE_IDENTIFICATION_NUMBER][US_VEHICLE_IDENTIFICATION_…"
click at [635, 522] on button "Confirm" at bounding box center [648, 523] width 63 height 22
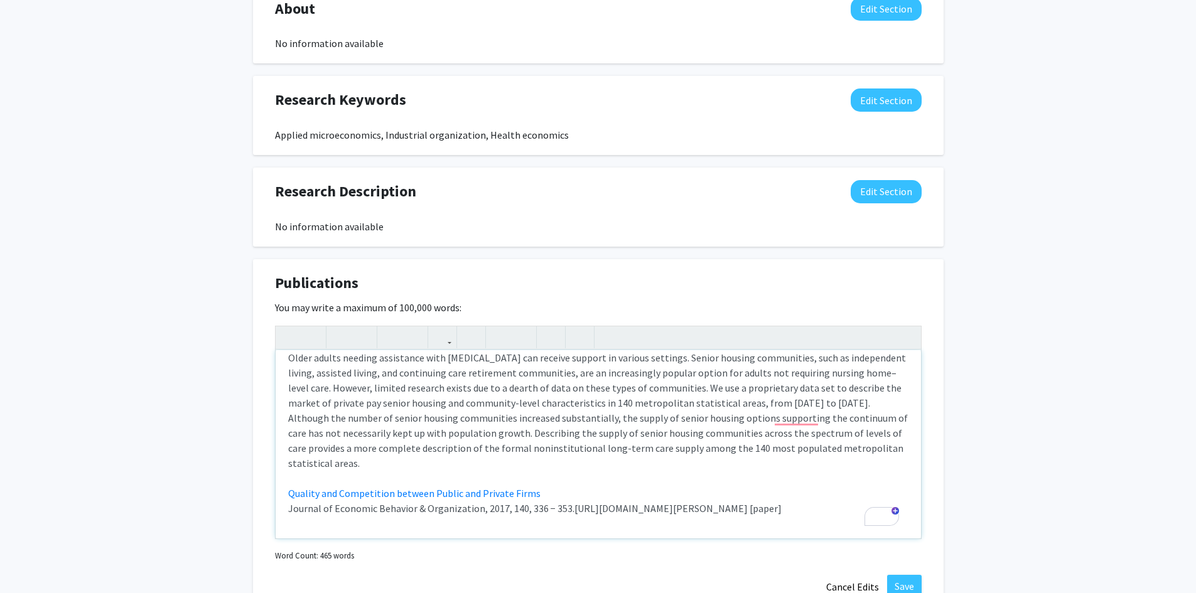
click at [510, 502] on p "Abstract Older adults needing assistance with [MEDICAL_DATA] can receive suppor…" at bounding box center [598, 440] width 620 height 211
click at [303, 500] on p "Abstract Older adults needing assistance with [MEDICAL_DATA] can receive suppor…" at bounding box center [598, 485] width 620 height 301
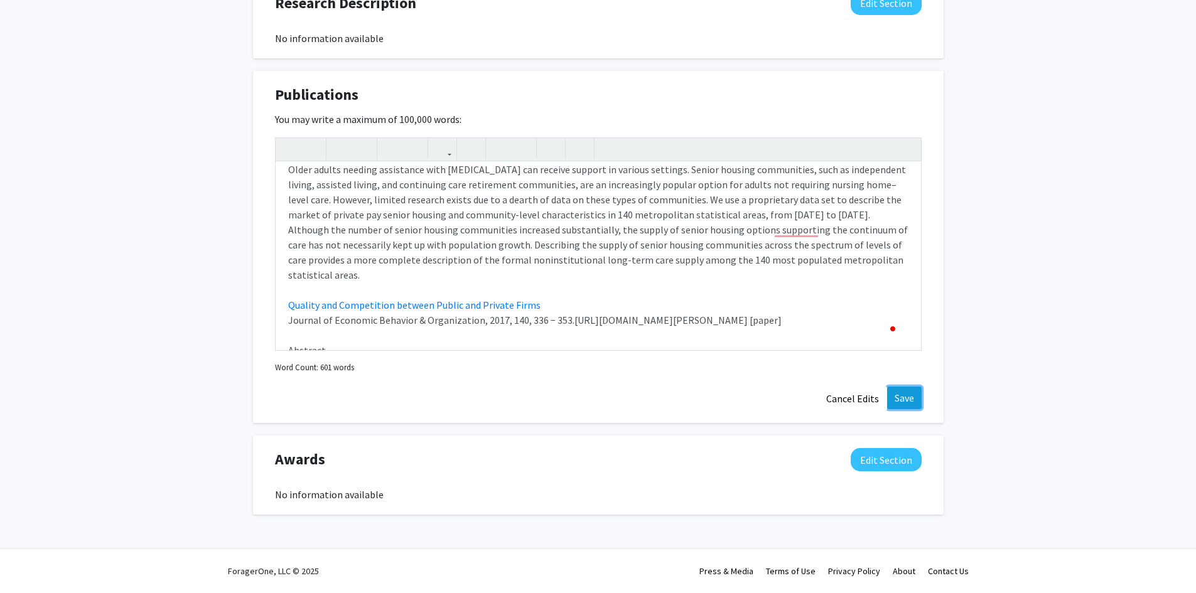
click at [908, 397] on button "Save" at bounding box center [904, 398] width 35 height 23
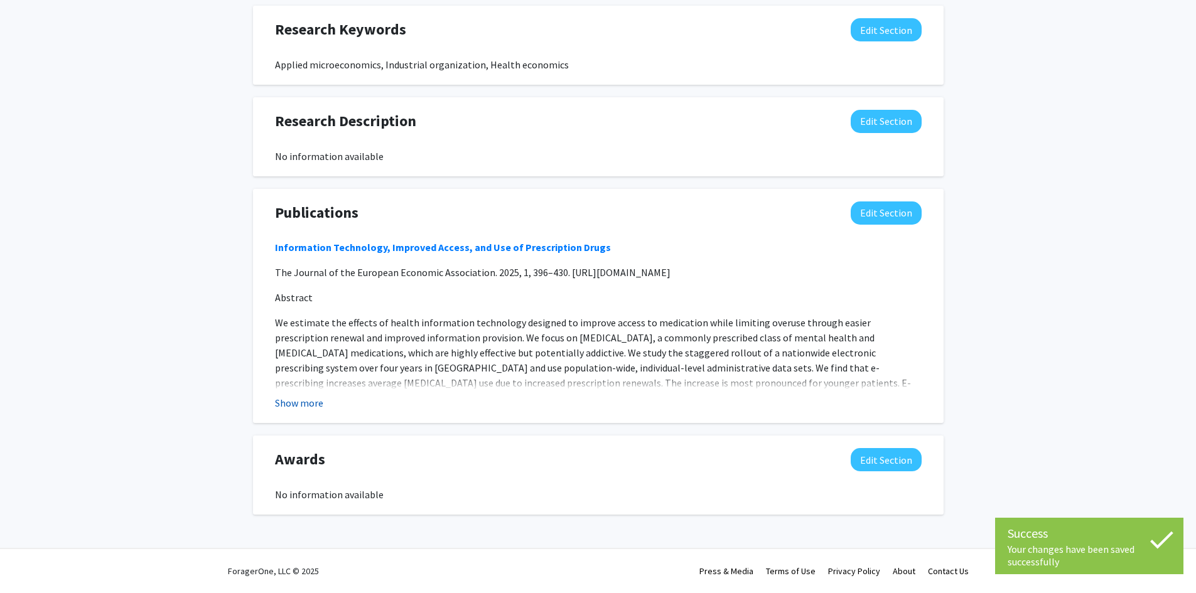
click at [313, 404] on button "Show more" at bounding box center [299, 403] width 48 height 15
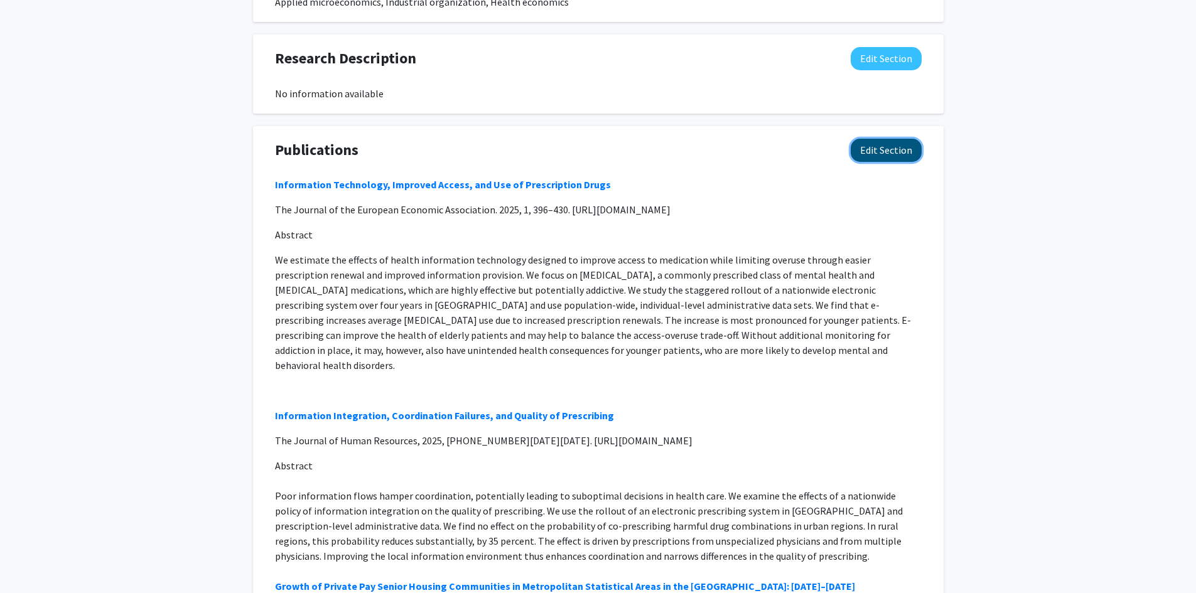
click at [893, 151] on button "Edit Section" at bounding box center [886, 150] width 71 height 23
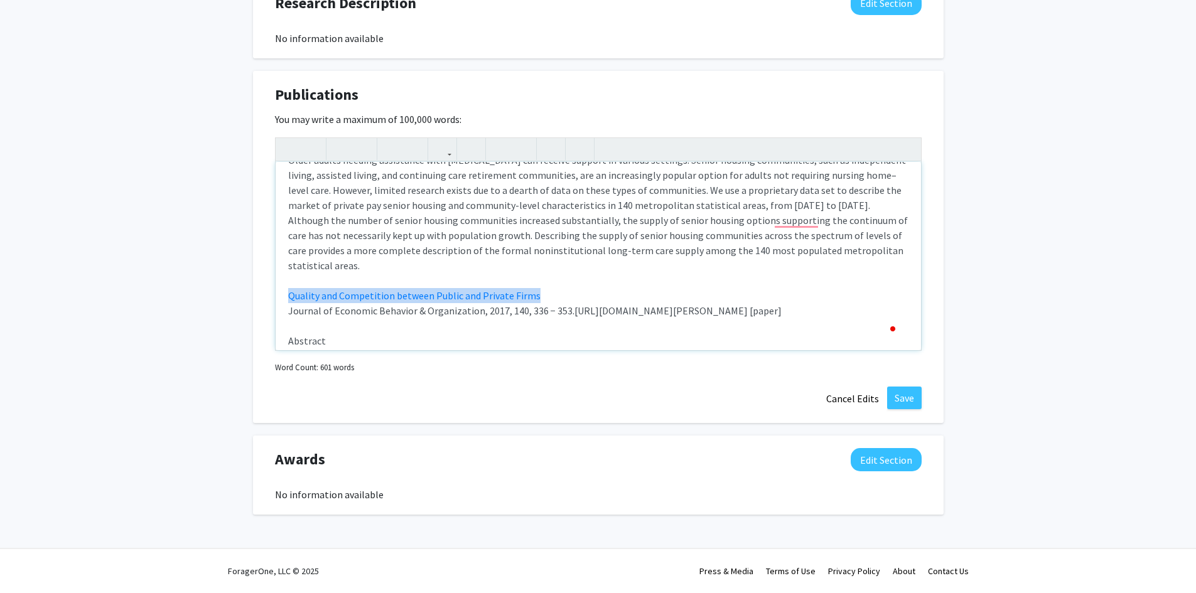
drag, startPoint x: 569, startPoint y: 170, endPoint x: 259, endPoint y: 266, distance: 324.1
click at [259, 266] on div "Publications Edit Section You may write a maximum of 100,000 words: Information…" at bounding box center [598, 247] width 691 height 353
type textarea "<l><i dolo="sitam://con.adi/58.7067/elit/sedd981" eiusmo="_tempo" incid=""><utl…"
click at [915, 406] on button "Save" at bounding box center [904, 398] width 35 height 23
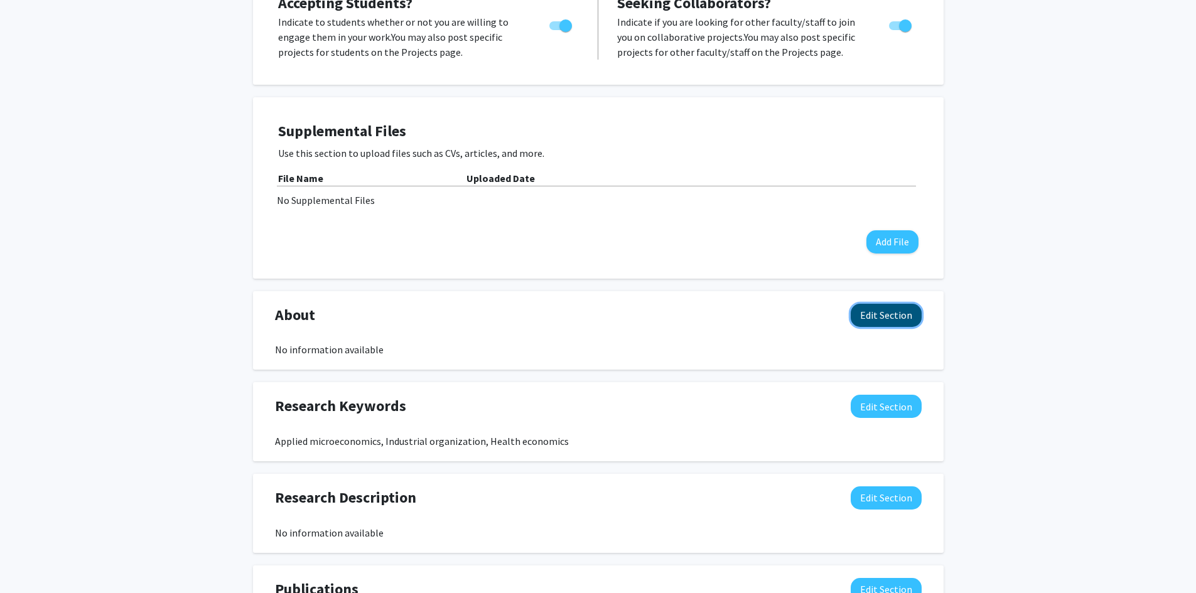
click at [870, 315] on button "Edit Section" at bounding box center [886, 315] width 71 height 23
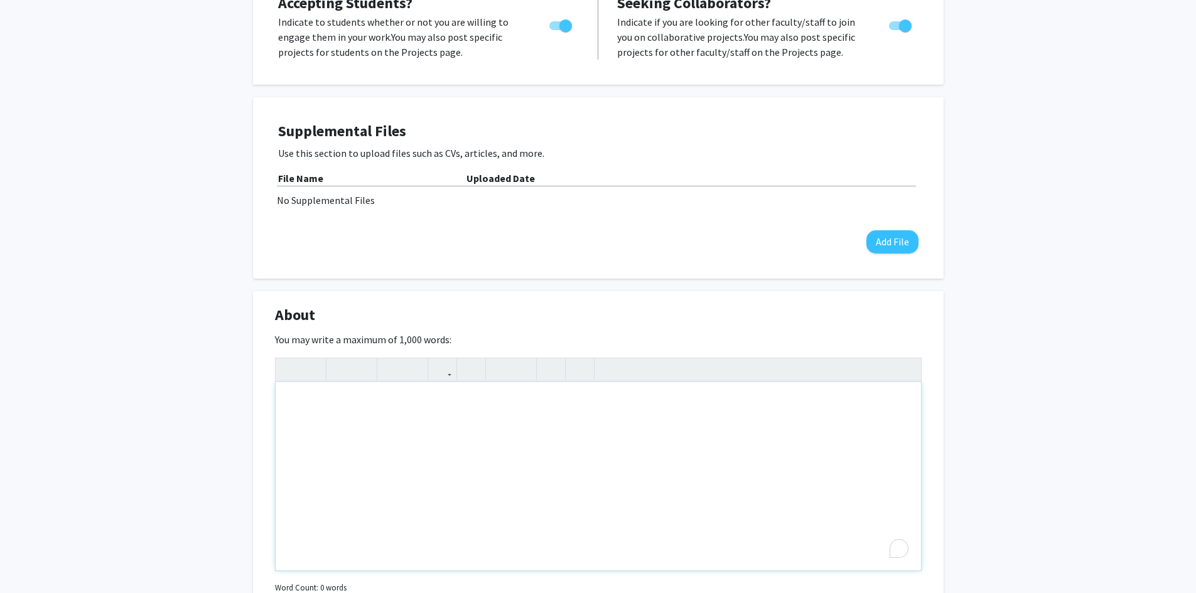
click at [424, 424] on div "To enrich screen reader interactions, please activate Accessibility in Grammarl…" at bounding box center [598, 476] width 645 height 188
paste div "To enrich screen reader interactions, please activate Accessibility in Grammarl…"
type textarea "<p>I am an applied microeconomist who combines insights from economic models wi…"
